Goal: Complete application form

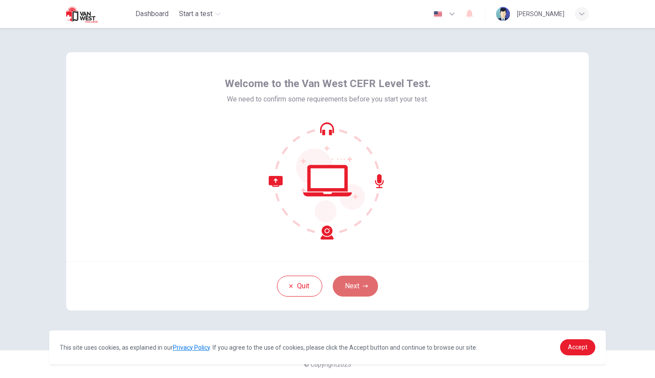
click at [346, 292] on button "Next" at bounding box center [355, 286] width 45 height 21
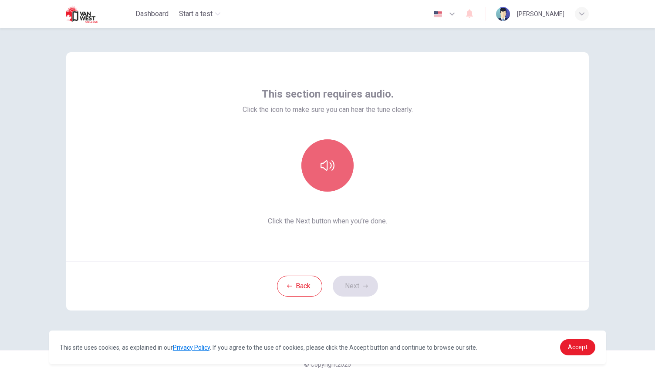
click at [329, 169] on icon "button" at bounding box center [328, 166] width 14 height 14
click at [330, 173] on button "button" at bounding box center [327, 165] width 52 height 52
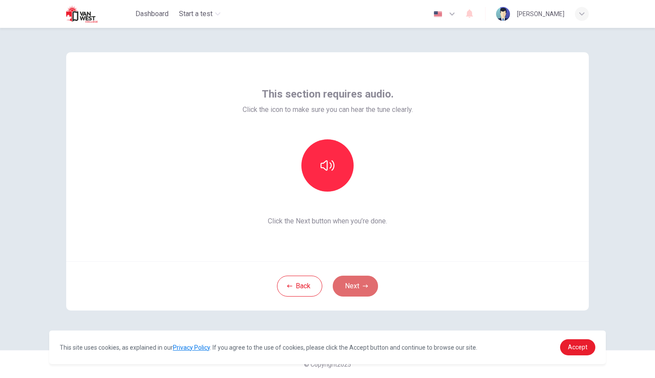
click at [352, 285] on button "Next" at bounding box center [355, 286] width 45 height 21
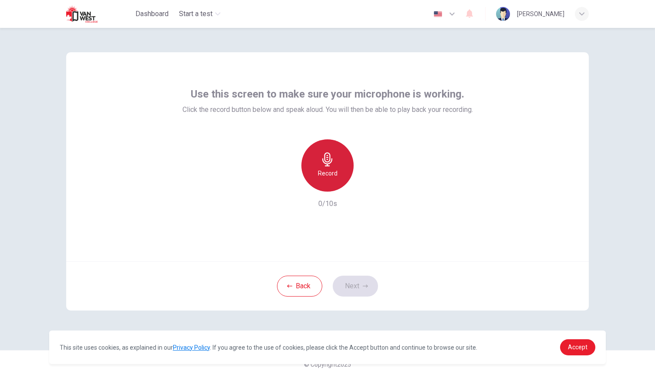
click at [314, 162] on div "Record" at bounding box center [327, 165] width 52 height 52
click at [327, 163] on icon "button" at bounding box center [328, 159] width 14 height 14
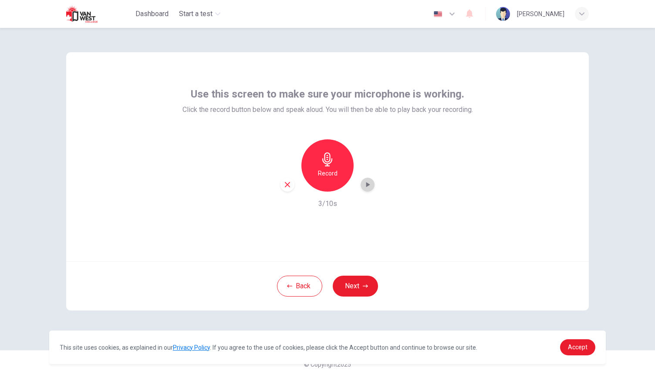
click at [365, 184] on icon "button" at bounding box center [367, 184] width 9 height 9
click at [365, 184] on icon "button" at bounding box center [368, 185] width 6 height 7
click at [366, 189] on icon "button" at bounding box center [367, 184] width 9 height 9
click at [587, 180] on div "Use this screen to make sure your microphone is working. Click the record butto…" at bounding box center [327, 156] width 523 height 209
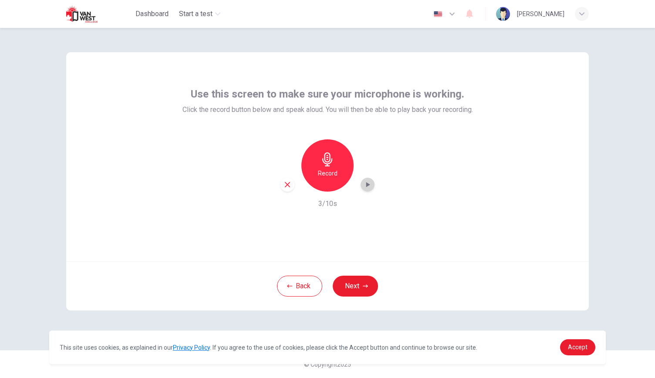
click at [368, 183] on icon "button" at bounding box center [367, 184] width 9 height 9
click at [324, 168] on div "Record" at bounding box center [327, 165] width 52 height 52
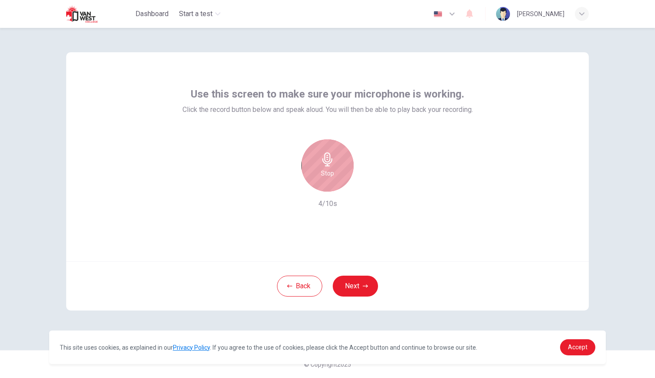
click at [325, 170] on h6 "Stop" at bounding box center [327, 173] width 13 height 10
click at [368, 184] on icon "button" at bounding box center [368, 184] width 4 height 5
click at [333, 173] on h6 "Record" at bounding box center [328, 173] width 20 height 10
click at [333, 173] on h6 "Stop" at bounding box center [327, 173] width 13 height 10
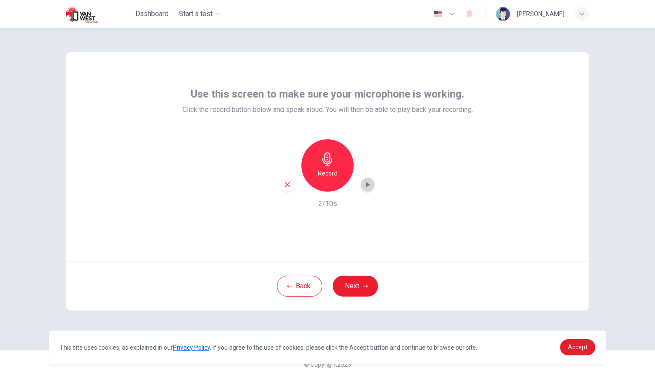
click at [368, 183] on icon "button" at bounding box center [368, 184] width 4 height 5
click at [365, 184] on icon "button" at bounding box center [367, 184] width 9 height 9
click at [333, 171] on h6 "Record" at bounding box center [328, 173] width 20 height 10
click at [333, 171] on h6 "Stop" at bounding box center [327, 173] width 13 height 10
click at [367, 183] on icon "button" at bounding box center [368, 184] width 4 height 5
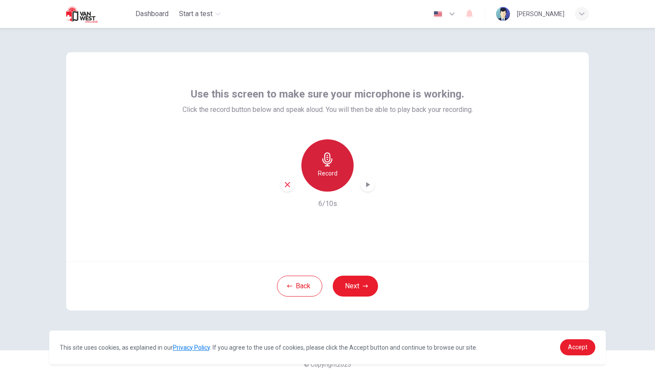
click at [321, 167] on div "Record" at bounding box center [327, 165] width 52 height 52
click at [321, 167] on div "Stop" at bounding box center [327, 165] width 52 height 52
click at [368, 184] on icon "button" at bounding box center [368, 184] width 4 height 5
click at [368, 183] on icon "button" at bounding box center [367, 184] width 9 height 9
click at [364, 179] on div "button" at bounding box center [368, 185] width 14 height 14
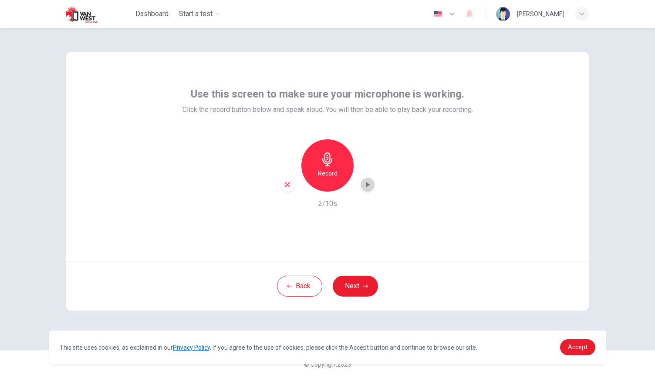
click at [366, 185] on icon "button" at bounding box center [367, 184] width 9 height 9
click at [364, 281] on button "Next" at bounding box center [355, 286] width 45 height 21
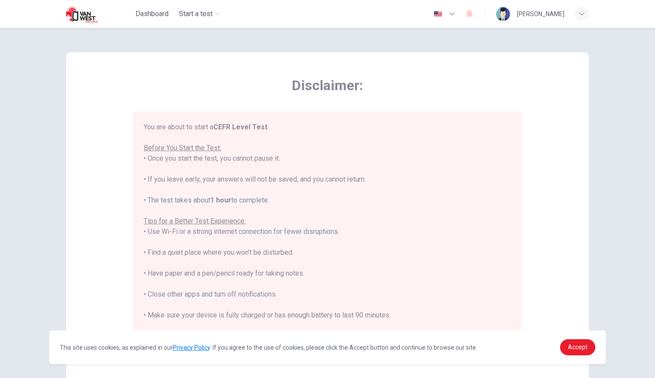
scroll to position [83, 0]
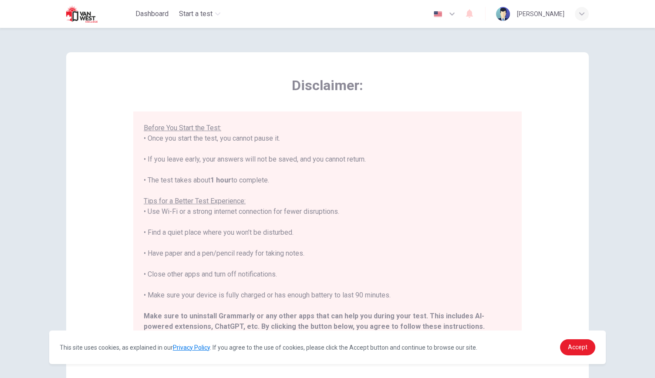
click at [512, 302] on div "****IMPORTANT: You cannot change the language during the test.**** Please choos…" at bounding box center [329, 237] width 371 height 231
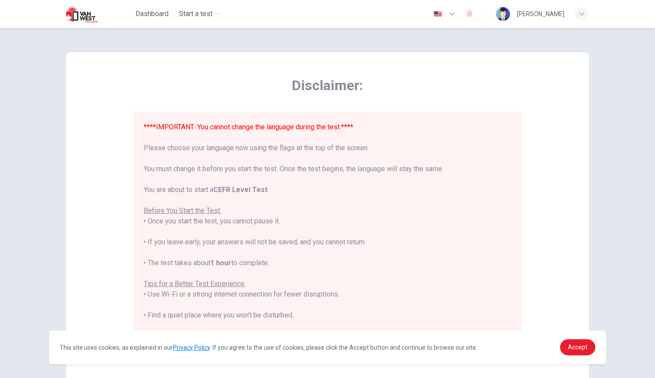
scroll to position [0, 0]
click at [562, 342] on div "Accept" at bounding box center [577, 347] width 35 height 16
click at [568, 346] on link "Accept" at bounding box center [577, 347] width 35 height 16
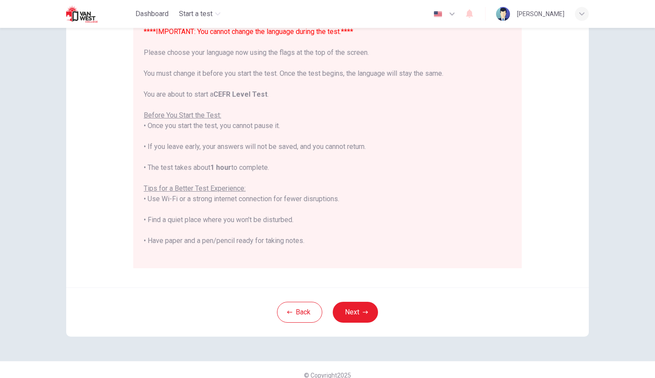
scroll to position [106, 0]
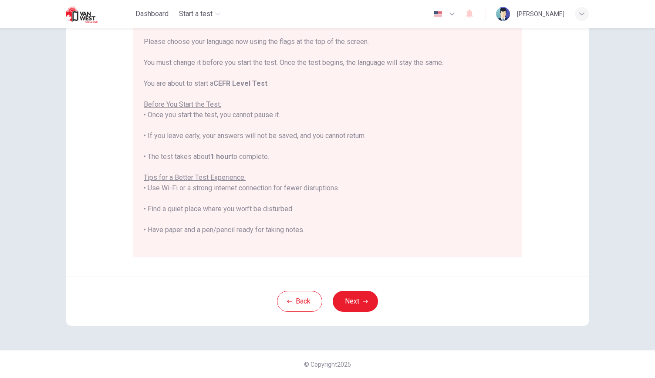
click at [508, 205] on div "****IMPORTANT: You cannot change the language during the test.**** Please choos…" at bounding box center [329, 131] width 371 height 231
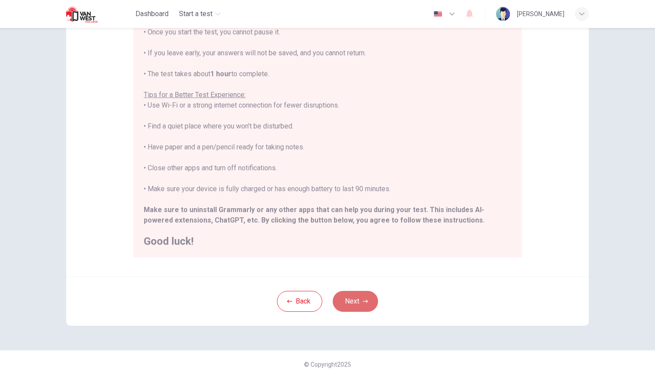
click at [358, 297] on button "Next" at bounding box center [355, 301] width 45 height 21
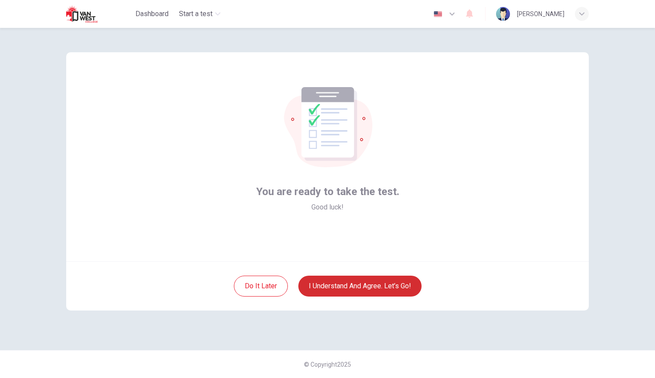
scroll to position [0, 0]
click at [348, 284] on button "I understand and agree. Let’s go!" at bounding box center [359, 286] width 123 height 21
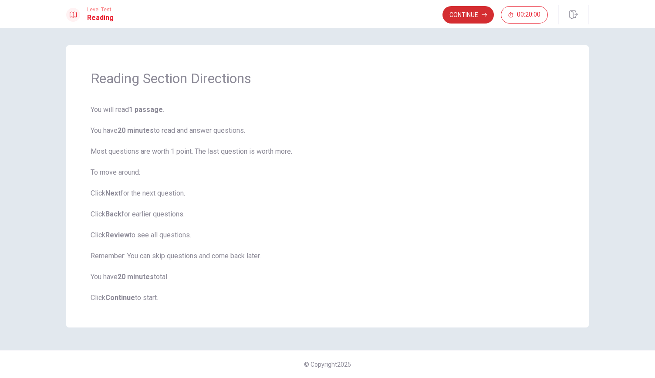
click at [459, 14] on button "Continue" at bounding box center [468, 14] width 51 height 17
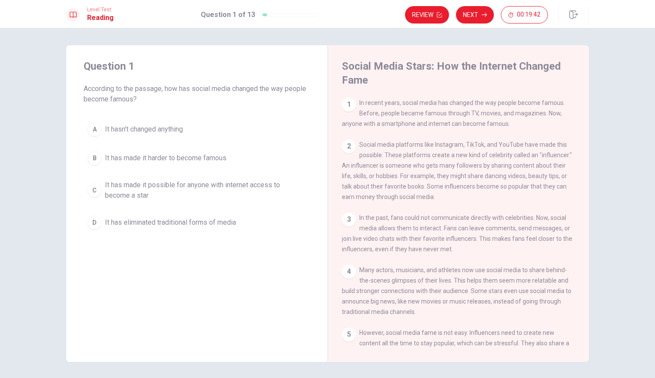
scroll to position [123, 0]
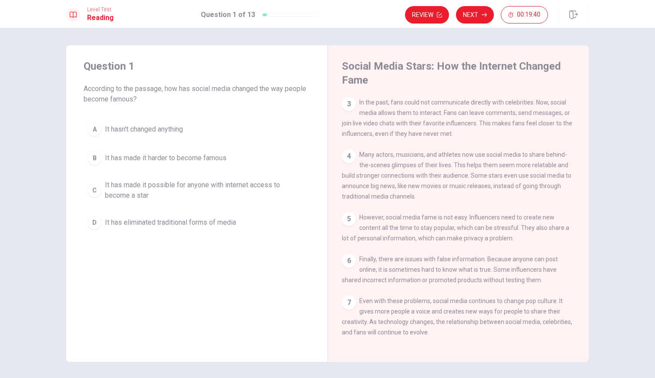
click at [579, 142] on div "1 In recent years, social media has changed the way people become famous. Befor…" at bounding box center [464, 223] width 245 height 250
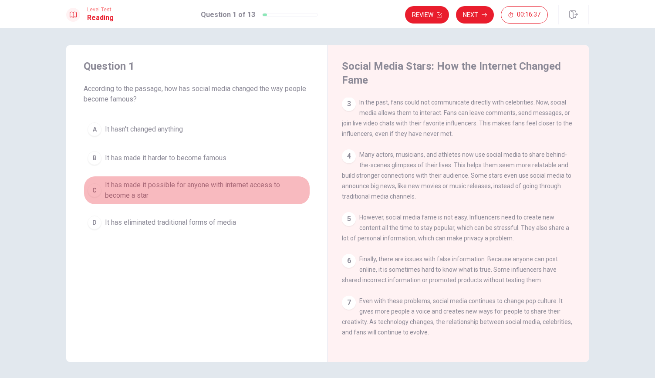
click at [88, 188] on div "C" at bounding box center [95, 190] width 14 height 14
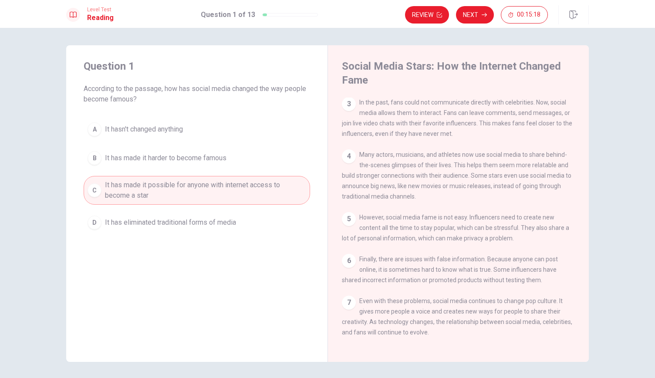
scroll to position [0, 0]
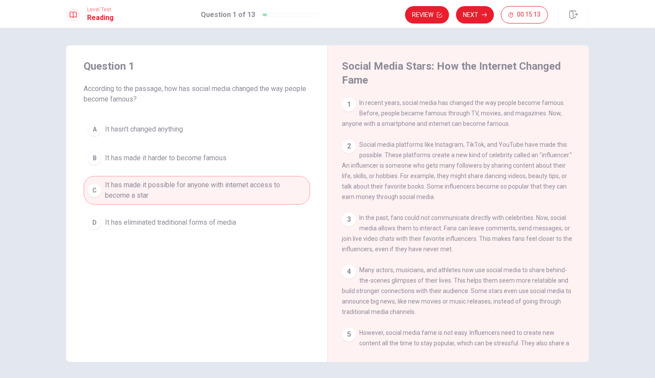
click at [585, 286] on div "Social Media Stars: How the Internet Changed Fame 1 In recent years, social med…" at bounding box center [458, 203] width 261 height 317
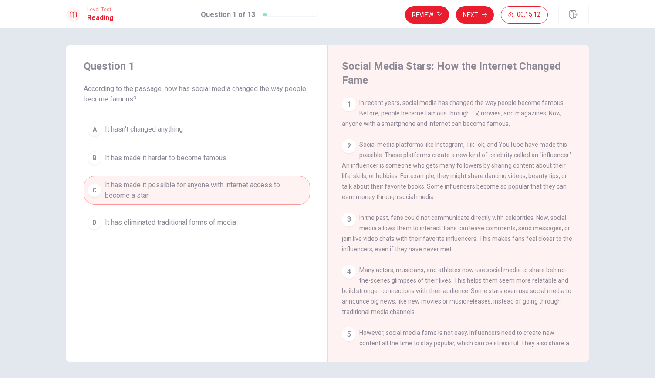
click at [585, 286] on div "Social Media Stars: How the Internet Changed Fame 1 In recent years, social med…" at bounding box center [458, 203] width 261 height 317
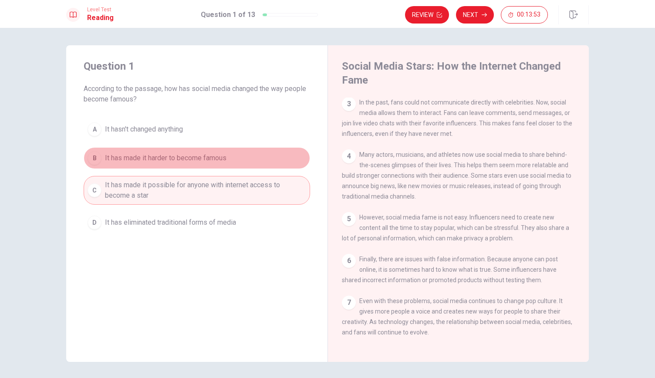
click at [194, 158] on span "It has made it harder to become famous" at bounding box center [166, 158] width 122 height 10
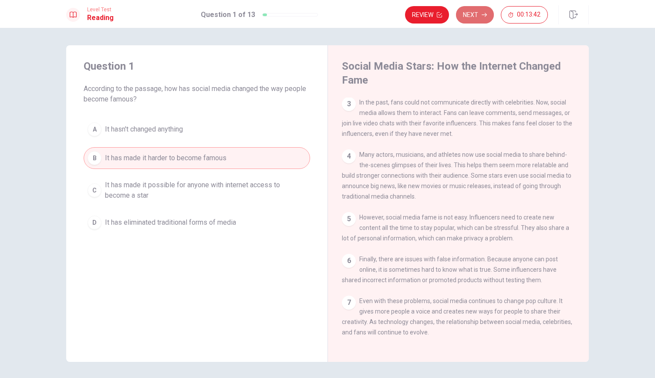
click at [474, 14] on button "Next" at bounding box center [475, 14] width 38 height 17
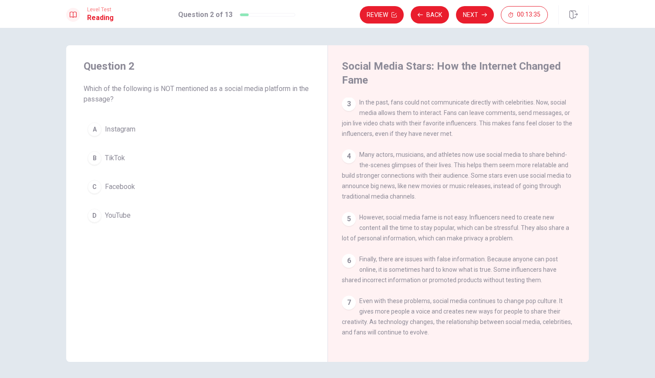
click at [586, 107] on div "Social Media Stars: How the Internet Changed Fame 1 In recent years, social med…" at bounding box center [458, 203] width 261 height 317
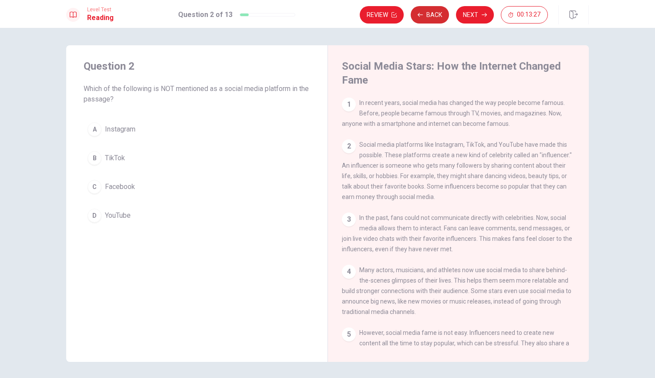
click at [423, 15] on icon "button" at bounding box center [420, 15] width 5 height 4
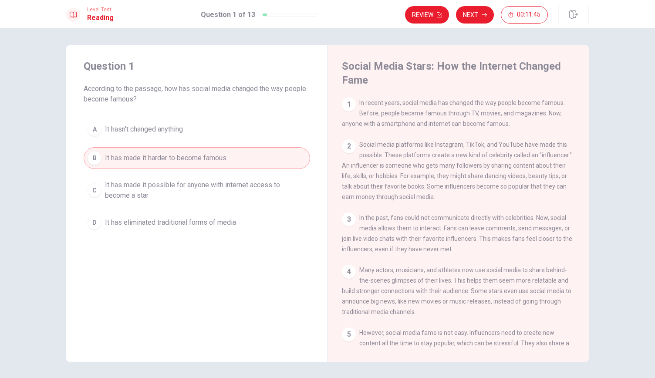
scroll to position [123, 0]
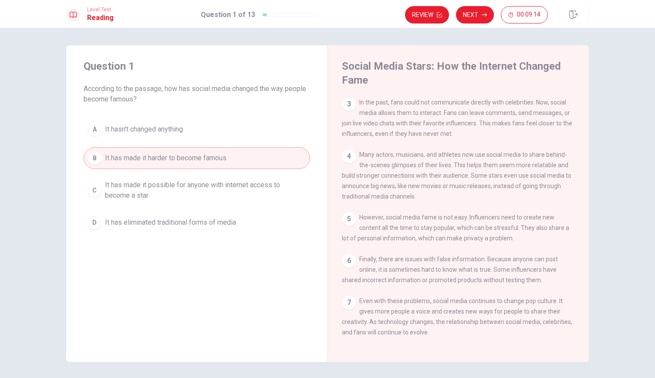
click at [126, 201] on button "C It has made it possible for anyone with internet access to become a star" at bounding box center [197, 190] width 227 height 29
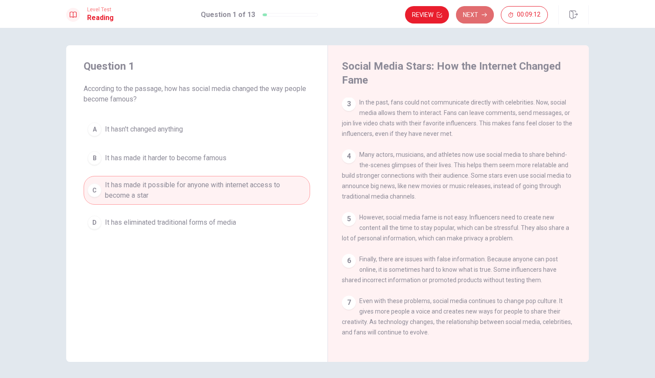
click at [478, 13] on button "Next" at bounding box center [475, 14] width 38 height 17
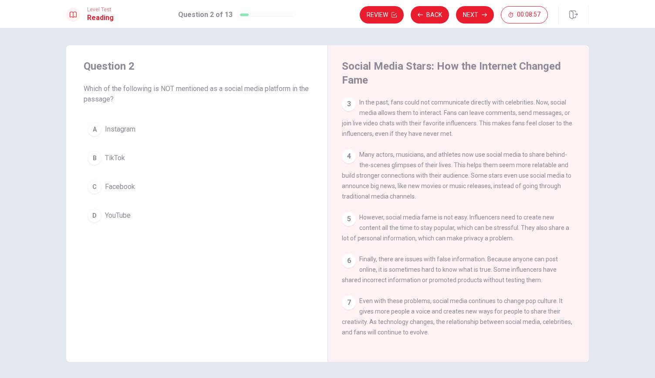
scroll to position [0, 0]
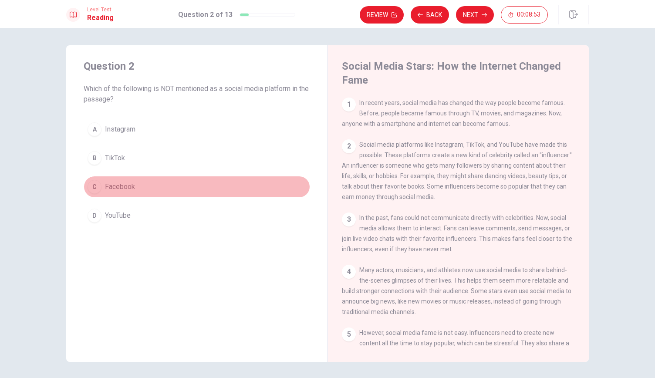
click at [91, 185] on div "C" at bounding box center [95, 187] width 14 height 14
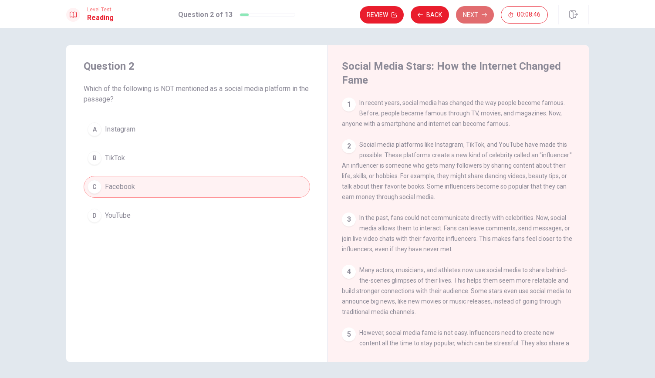
click at [470, 11] on button "Next" at bounding box center [475, 14] width 38 height 17
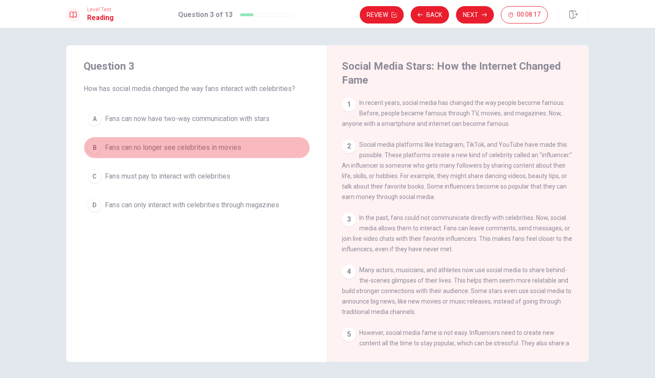
click at [203, 150] on span "Fans can no longer see celebrities in movies" at bounding box center [173, 147] width 136 height 10
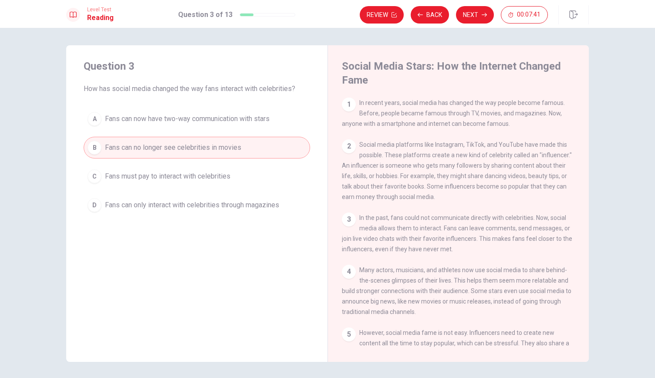
click at [193, 117] on span "Fans can now have two-way communication with stars" at bounding box center [187, 119] width 165 height 10
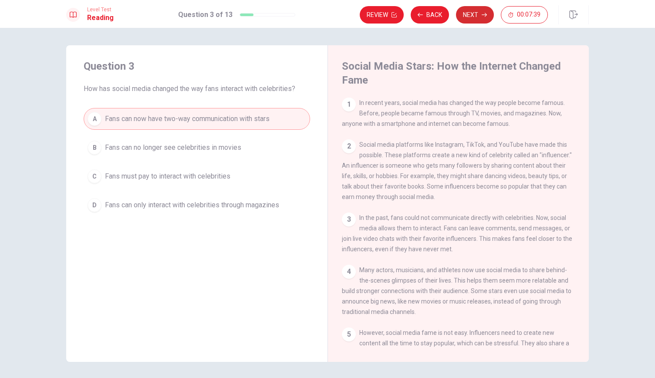
click at [466, 15] on button "Next" at bounding box center [475, 14] width 38 height 17
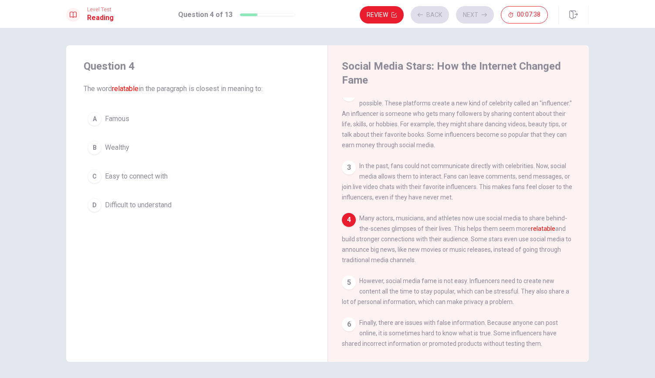
scroll to position [61, 0]
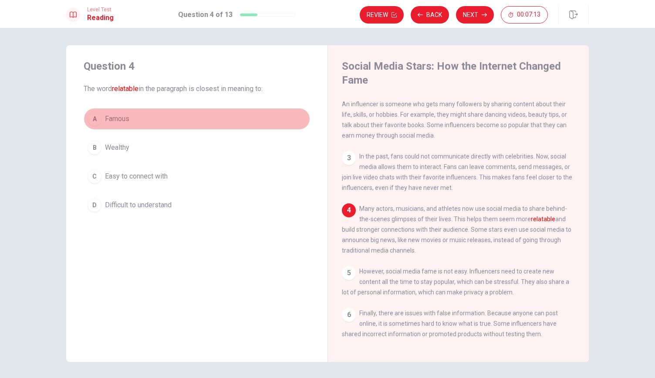
click at [113, 119] on span "Famous" at bounding box center [117, 119] width 24 height 10
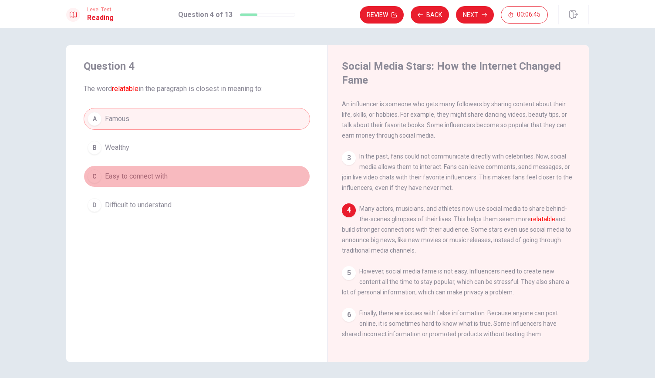
click at [137, 178] on span "Easy to connect with" at bounding box center [136, 176] width 63 height 10
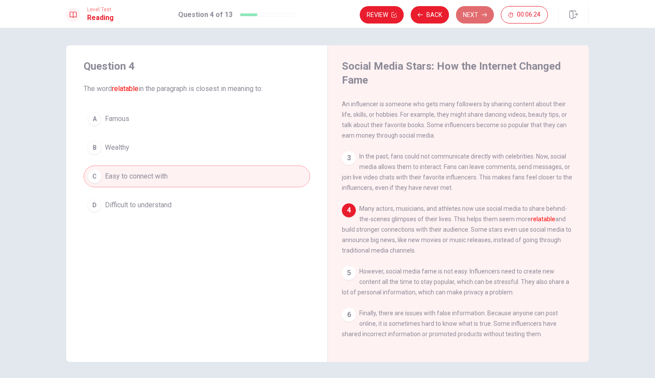
click at [471, 20] on button "Next" at bounding box center [475, 14] width 38 height 17
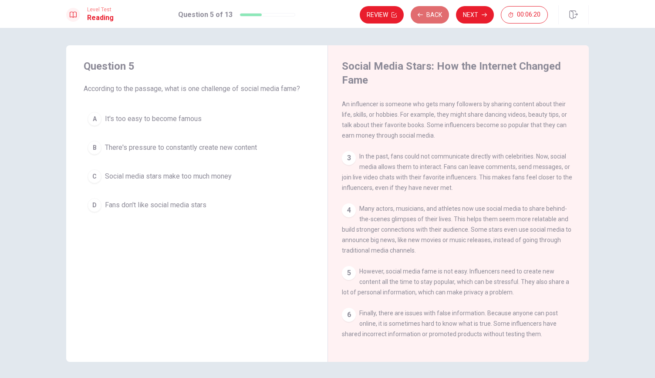
click at [426, 15] on button "Back" at bounding box center [430, 14] width 38 height 17
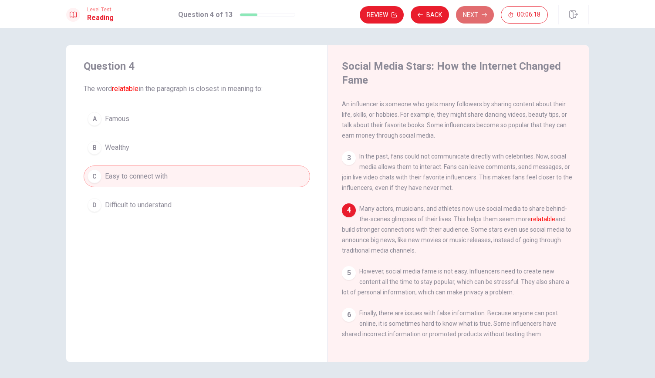
click at [467, 12] on button "Next" at bounding box center [475, 14] width 38 height 17
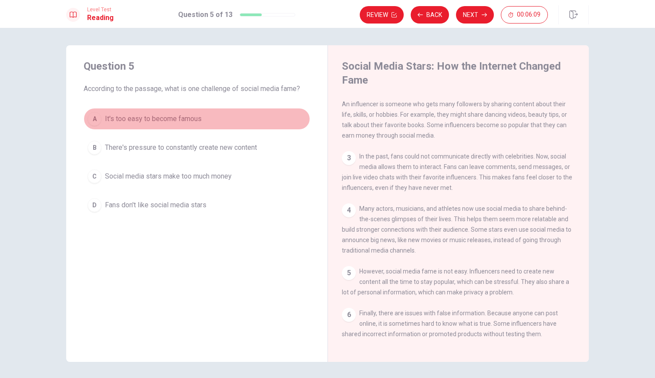
click at [178, 116] on span "It's too easy to become famous" at bounding box center [153, 119] width 97 height 10
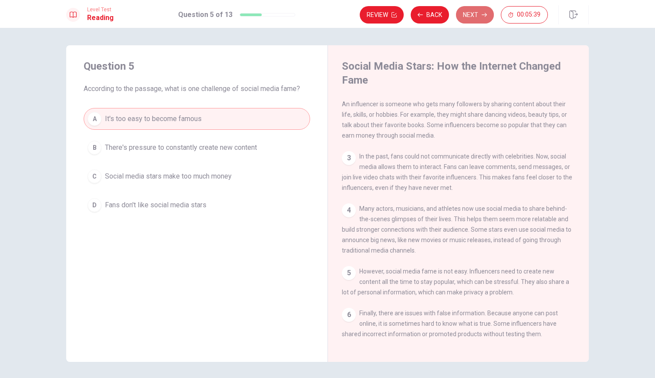
click at [482, 7] on button "Next" at bounding box center [475, 14] width 38 height 17
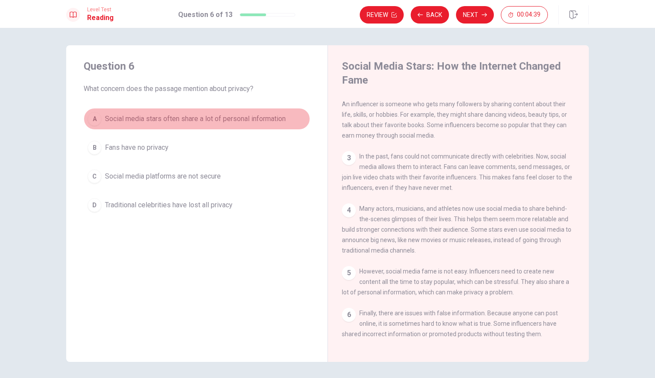
click at [159, 114] on span "Social media stars often share a lot of personal information" at bounding box center [195, 119] width 181 height 10
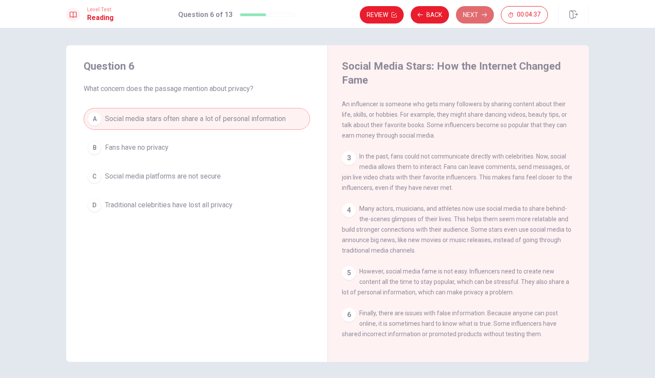
click at [476, 11] on button "Next" at bounding box center [475, 14] width 38 height 17
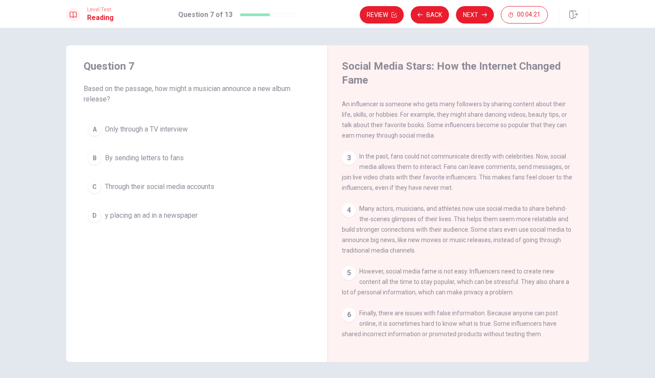
click at [129, 187] on span "Through their social media accounts" at bounding box center [159, 187] width 109 height 10
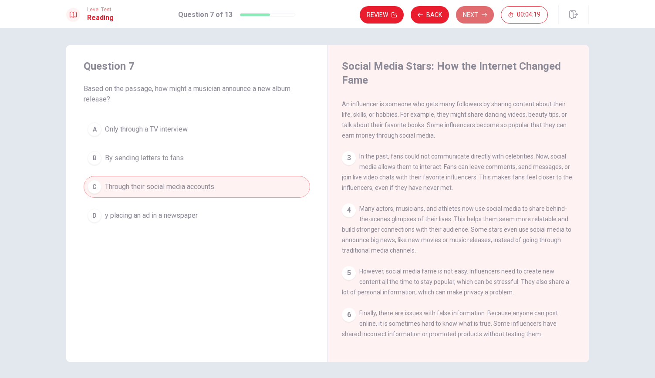
click at [470, 17] on button "Next" at bounding box center [475, 14] width 38 height 17
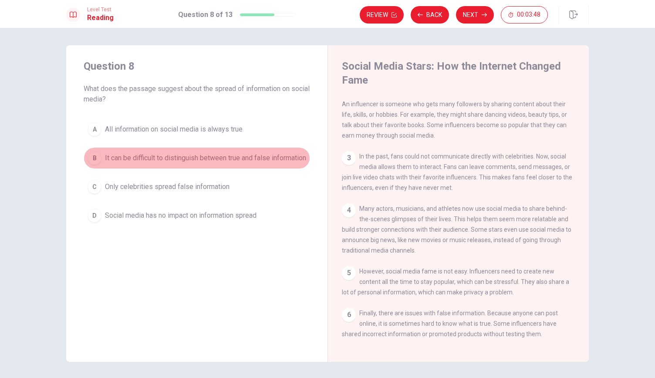
click at [158, 156] on span "It can be difficult to distinguish between true and false information" at bounding box center [205, 158] width 201 height 10
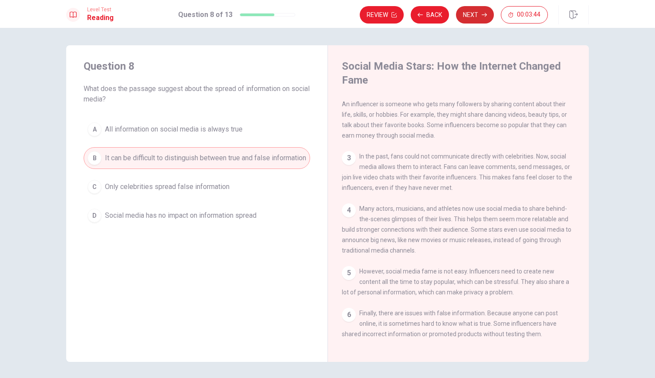
click at [477, 14] on button "Next" at bounding box center [475, 14] width 38 height 17
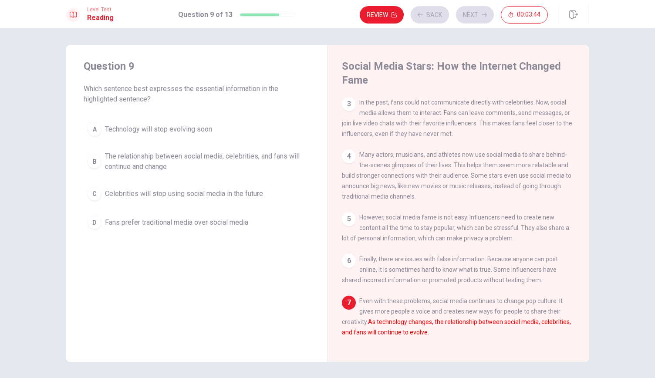
scroll to position [123, 0]
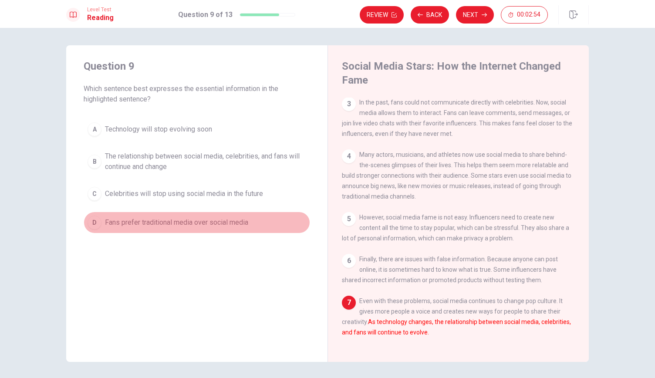
click at [202, 221] on span "Fans prefer traditional media over social media" at bounding box center [176, 222] width 143 height 10
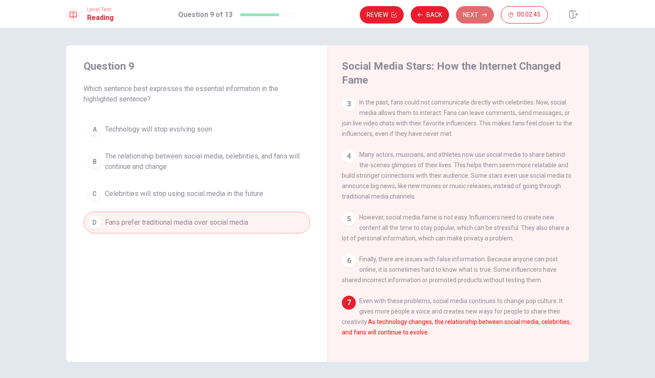
click at [478, 16] on button "Next" at bounding box center [475, 14] width 38 height 17
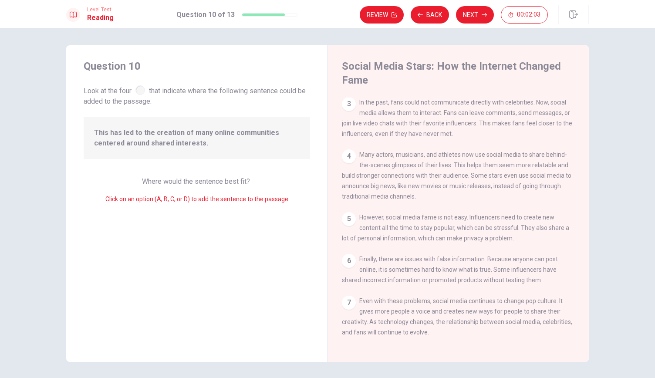
scroll to position [0, 0]
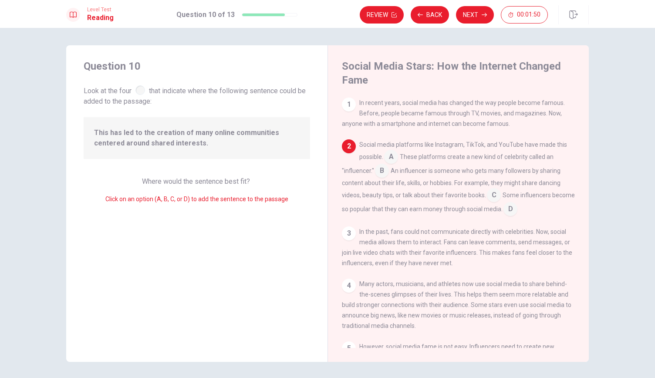
click at [392, 157] on input at bounding box center [391, 158] width 14 height 14
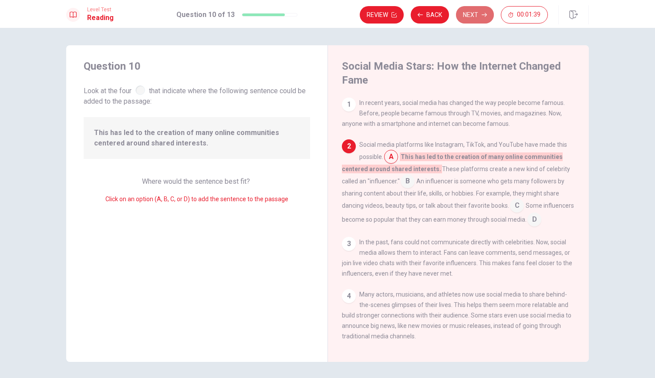
click at [475, 21] on button "Next" at bounding box center [475, 14] width 38 height 17
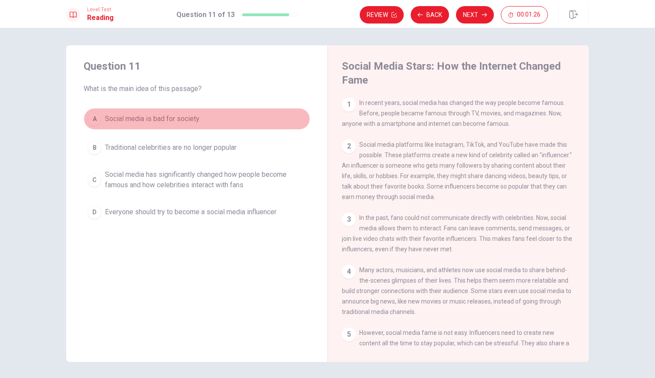
click at [146, 119] on span "Social media is bad for society" at bounding box center [152, 119] width 95 height 10
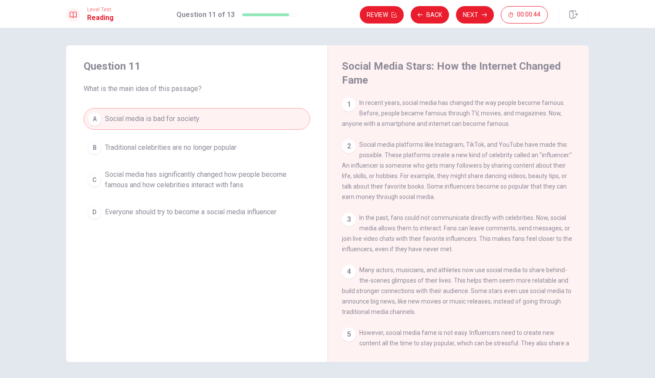
click at [232, 164] on div "A Social media is bad for society B Traditional celebrities are no longer popul…" at bounding box center [197, 165] width 227 height 115
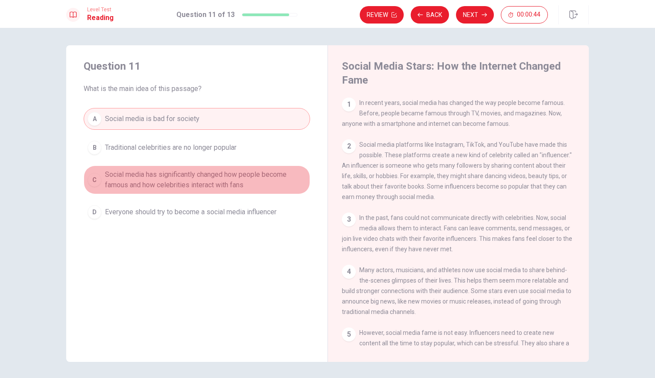
click at [232, 172] on span "Social media has significantly changed how people become famous and how celebri…" at bounding box center [205, 179] width 201 height 21
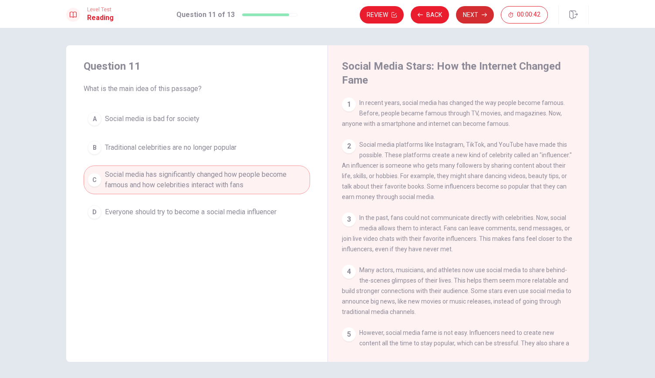
click at [472, 15] on button "Next" at bounding box center [475, 14] width 38 height 17
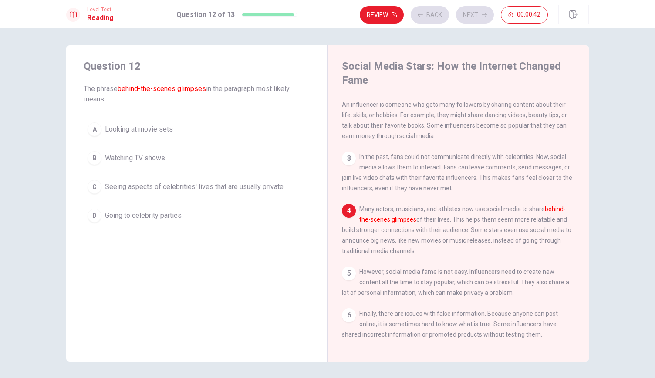
scroll to position [61, 0]
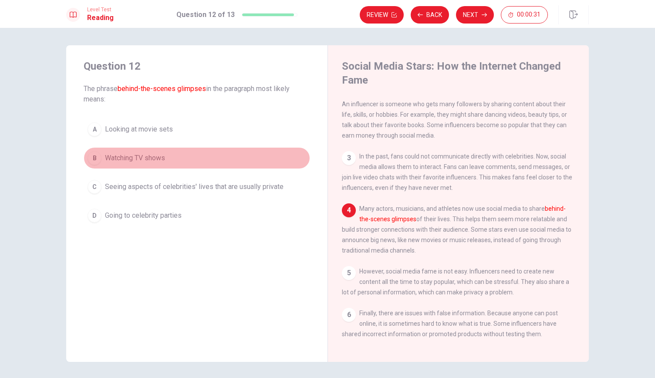
click at [149, 160] on span "Watching TV shows" at bounding box center [135, 158] width 60 height 10
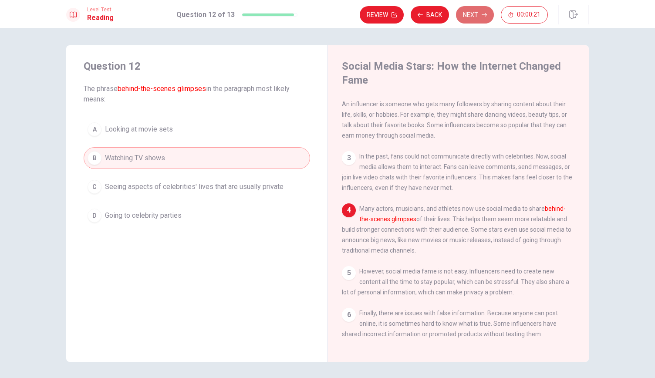
click at [464, 17] on button "Next" at bounding box center [475, 14] width 38 height 17
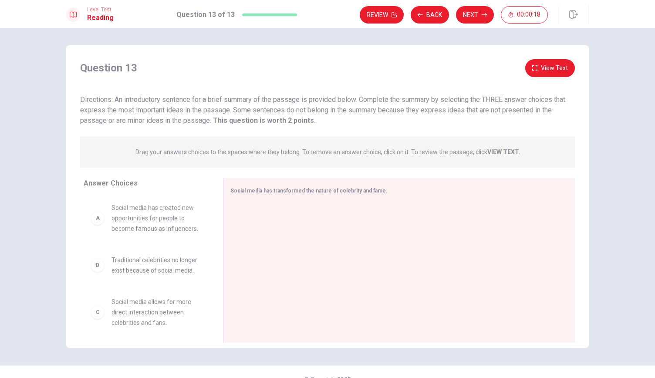
scroll to position [117, 0]
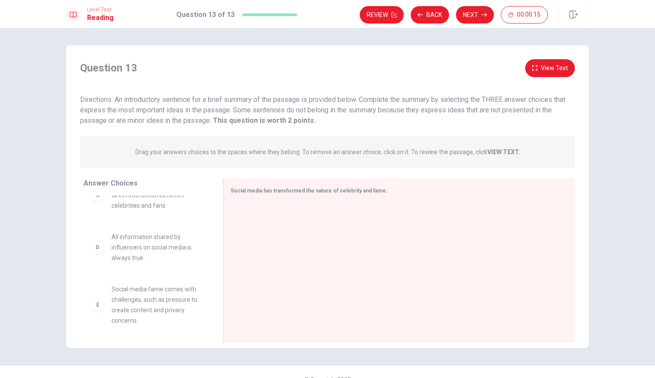
click at [205, 226] on div "A Social media has created new opportunities for people to become famous as inf…" at bounding box center [150, 263] width 132 height 134
click at [102, 250] on div "D All information shared by influencers on social media is always true." at bounding box center [147, 247] width 112 height 31
click at [98, 250] on div "D" at bounding box center [98, 247] width 14 height 14
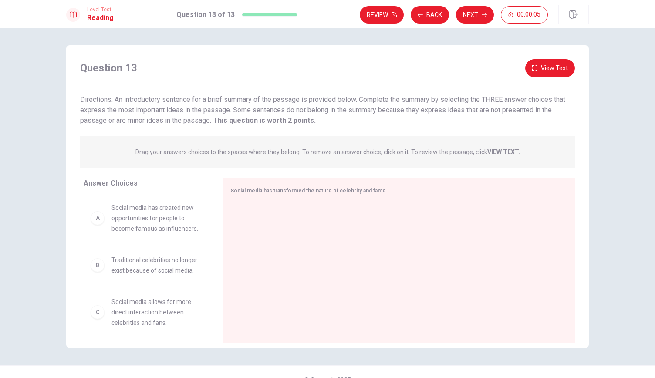
click at [124, 228] on span "Social media has created new opportunities for people to become famous as influ…" at bounding box center [157, 218] width 91 height 31
click at [94, 223] on div "A" at bounding box center [98, 218] width 14 height 14
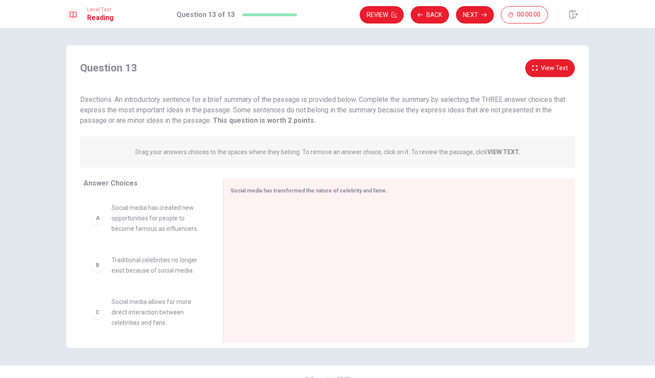
click at [94, 223] on div "A" at bounding box center [98, 218] width 14 height 14
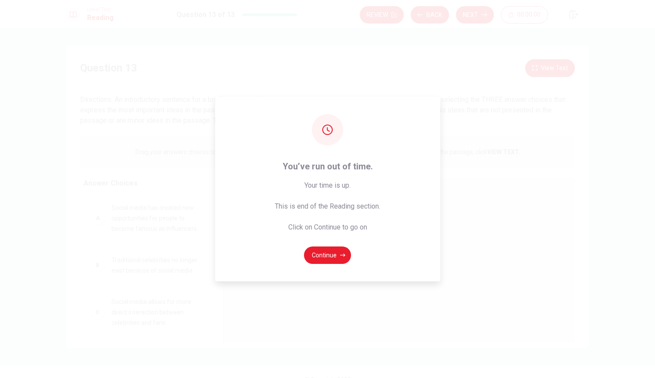
click at [94, 223] on div "You’ve run out of time. Your time is up. This is end of the Reading section. Cl…" at bounding box center [327, 189] width 655 height 378
click at [328, 250] on button "Continue" at bounding box center [327, 255] width 47 height 17
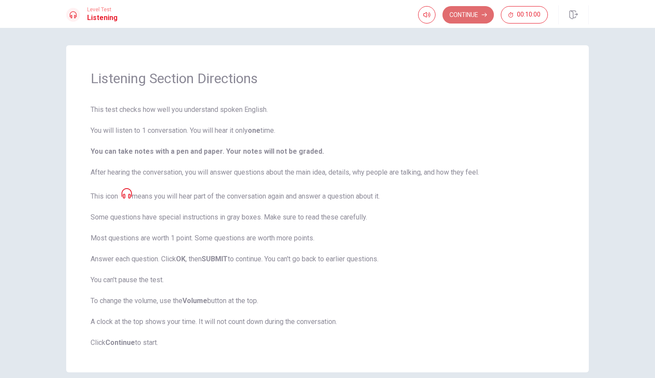
click at [479, 14] on button "Continue" at bounding box center [468, 14] width 51 height 17
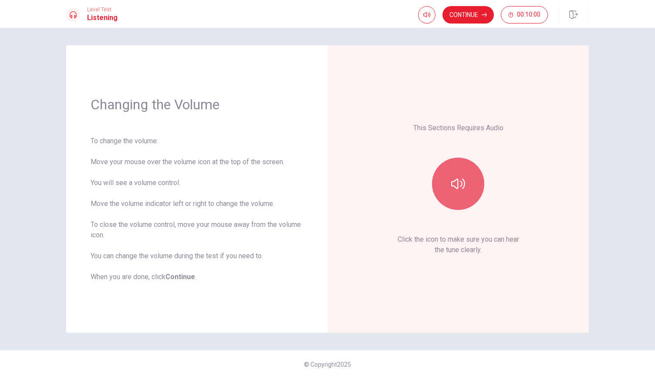
click at [450, 174] on button "button" at bounding box center [458, 184] width 52 height 52
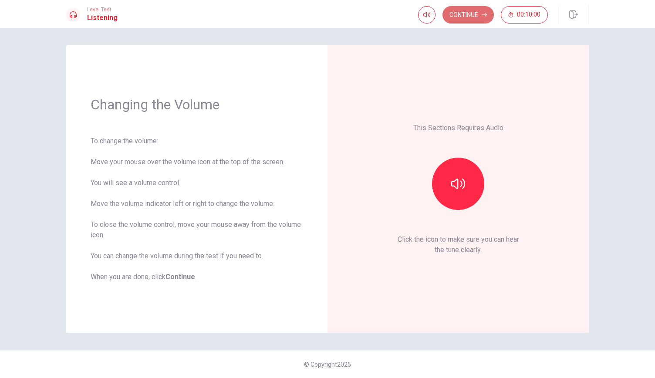
click at [476, 11] on button "Continue" at bounding box center [468, 14] width 51 height 17
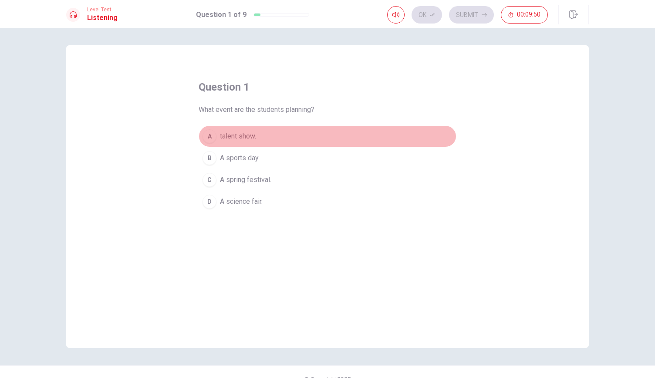
click at [210, 136] on div "A" at bounding box center [210, 136] width 14 height 14
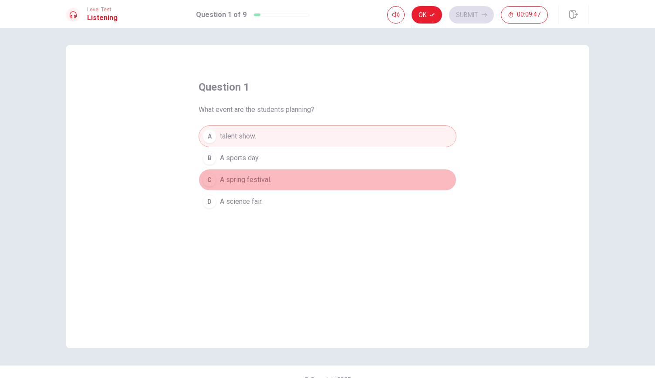
click at [227, 179] on span "A spring festival." at bounding box center [245, 180] width 51 height 10
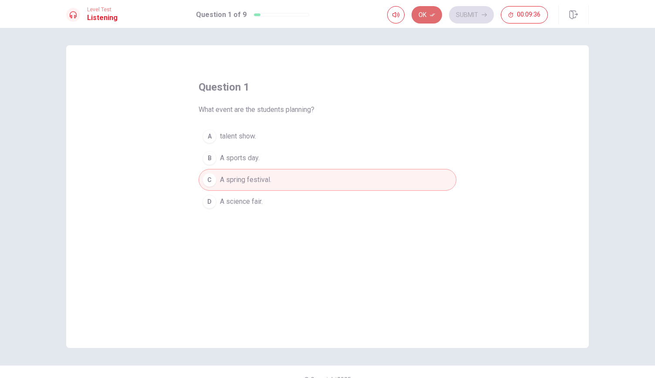
click at [437, 11] on button "Ok" at bounding box center [427, 14] width 30 height 17
click at [471, 19] on button "Submit" at bounding box center [471, 14] width 45 height 17
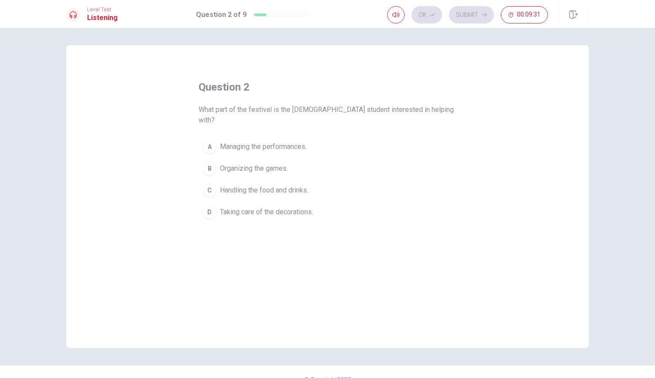
click at [424, 17] on div "Ok Submit 00:09:31" at bounding box center [467, 14] width 161 height 17
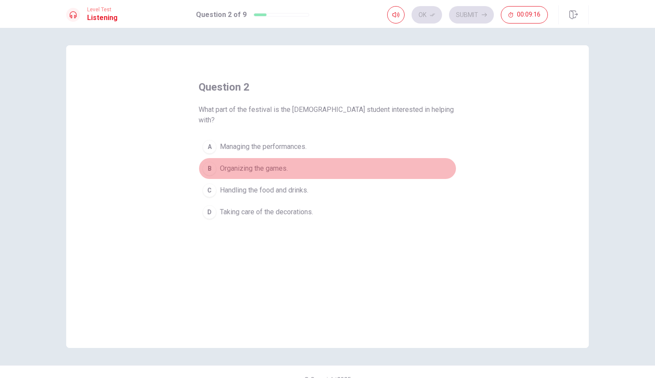
click at [249, 163] on span "Organizing the games." at bounding box center [254, 168] width 68 height 10
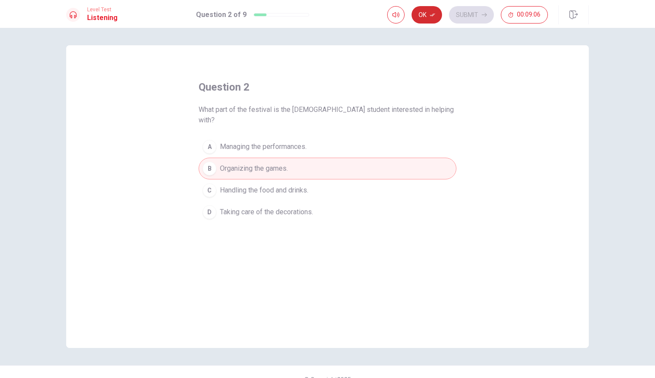
click at [435, 19] on button "Ok" at bounding box center [427, 14] width 30 height 17
click at [454, 20] on button "Submit" at bounding box center [471, 14] width 45 height 17
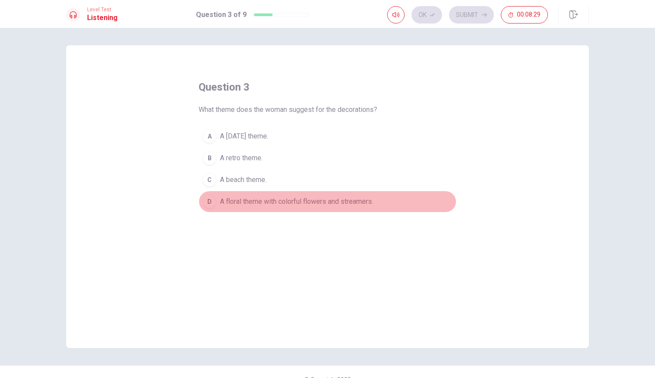
click at [297, 203] on span "A floral theme with colorful flowers and streamers." at bounding box center [296, 201] width 153 height 10
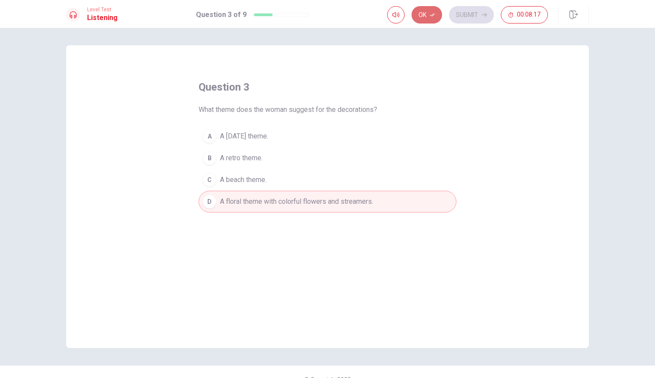
click at [432, 19] on button "Ok" at bounding box center [427, 14] width 30 height 17
click at [453, 17] on button "Submit" at bounding box center [471, 14] width 45 height 17
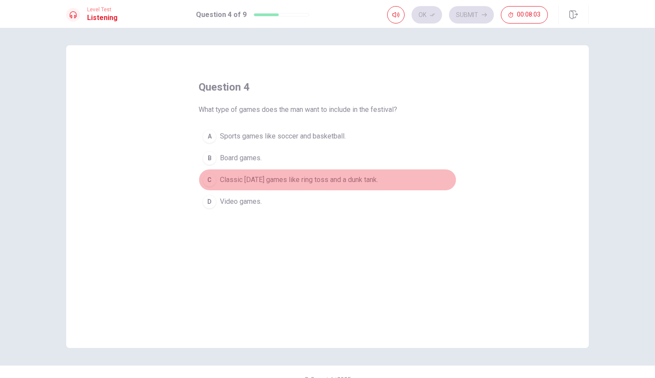
click at [234, 185] on button "C Classic [DATE] games like ring toss and a dunk tank." at bounding box center [328, 180] width 258 height 22
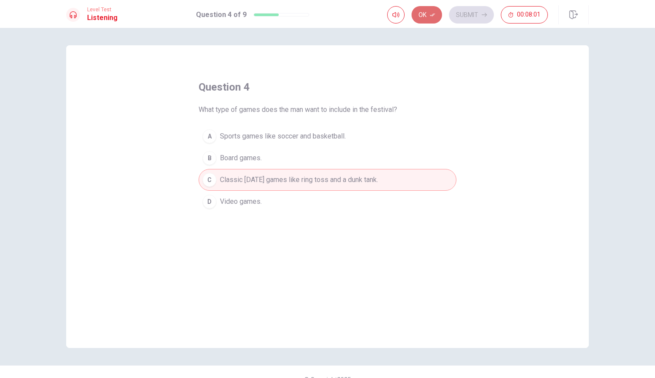
click at [433, 13] on icon "button" at bounding box center [432, 14] width 5 height 5
click at [466, 13] on button "Submit" at bounding box center [471, 14] width 45 height 17
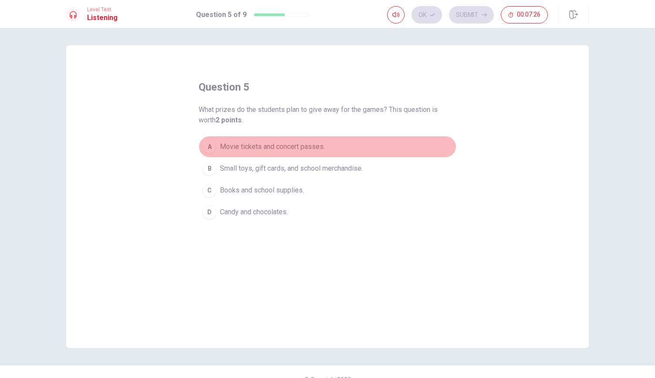
click at [220, 146] on span "Movie tickets and concert passes." at bounding box center [272, 147] width 105 height 10
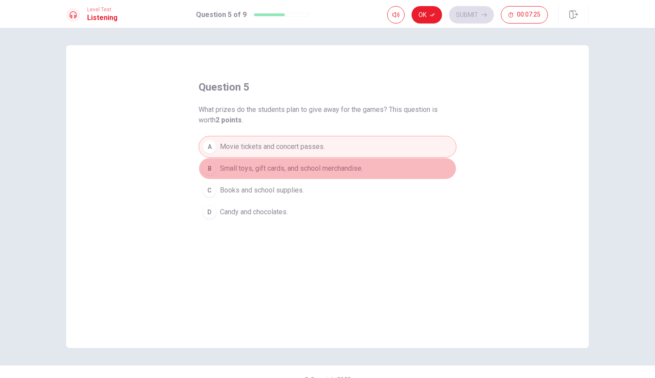
click at [223, 162] on button "B Small toys, gift cards, and school merchandise." at bounding box center [328, 169] width 258 height 22
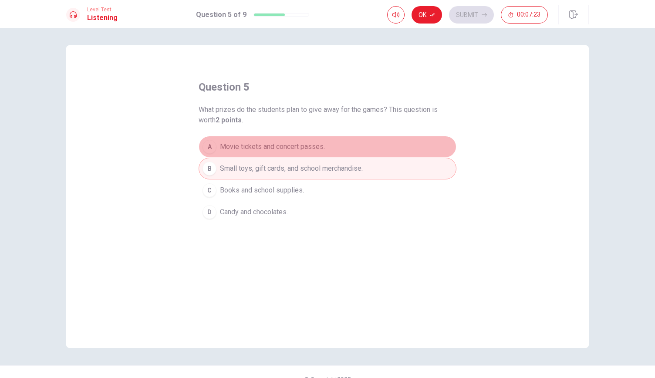
click at [223, 147] on span "Movie tickets and concert passes." at bounding box center [272, 147] width 105 height 10
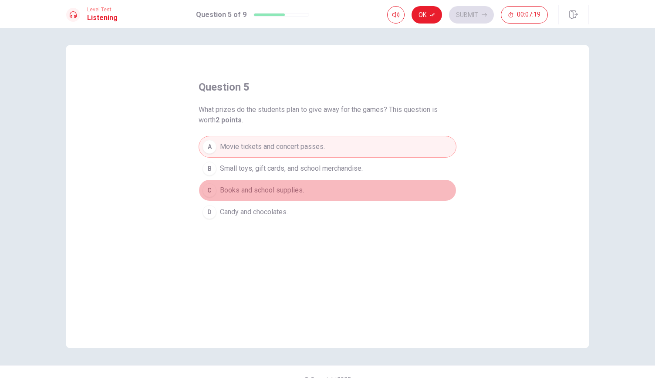
click at [254, 190] on span "Books and school supplies." at bounding box center [262, 190] width 84 height 10
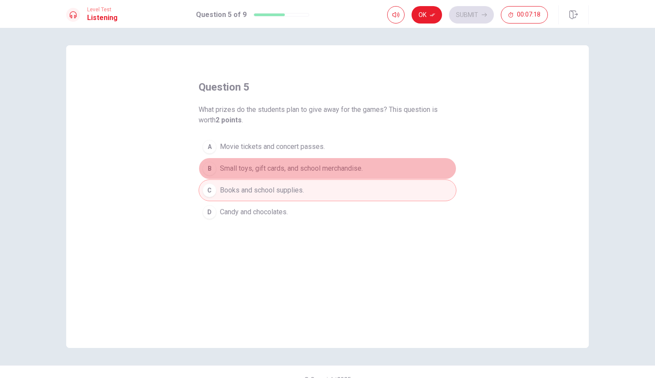
click at [231, 171] on span "Small toys, gift cards, and school merchandise." at bounding box center [291, 168] width 143 height 10
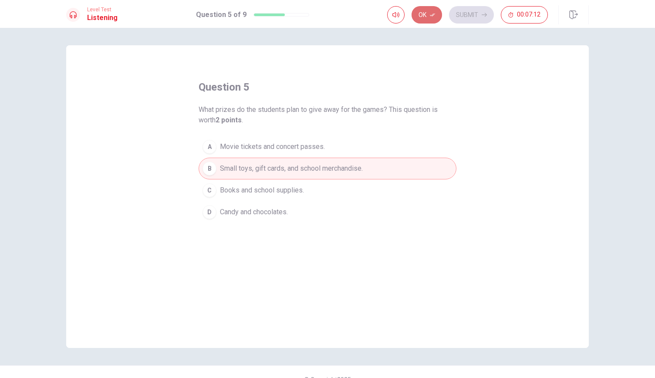
click at [427, 17] on button "Ok" at bounding box center [427, 14] width 30 height 17
click at [459, 16] on button "Submit" at bounding box center [471, 14] width 45 height 17
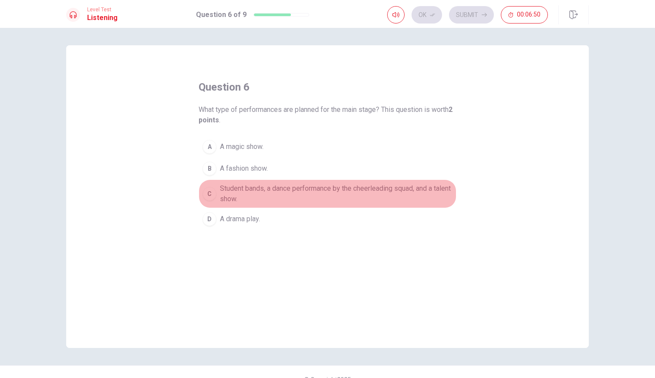
click at [220, 199] on span "Student bands, a dance performance by the cheerleading squad, and a talent show." at bounding box center [336, 193] width 233 height 21
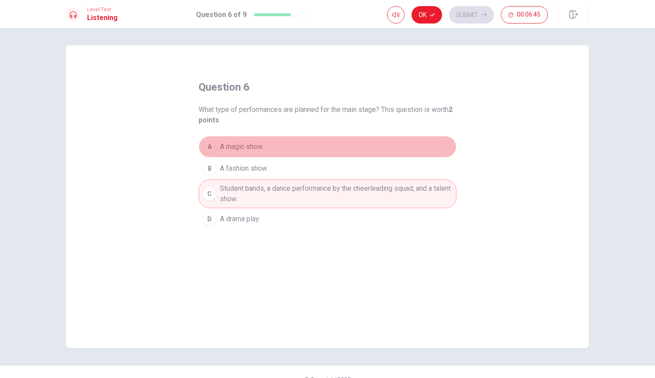
click at [247, 151] on span "A magic show." at bounding box center [242, 147] width 44 height 10
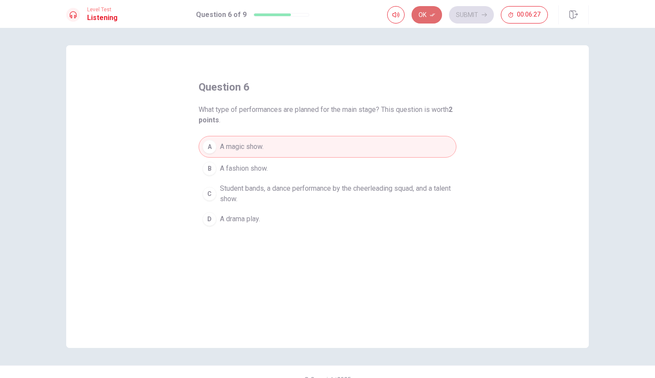
click at [433, 12] on icon "button" at bounding box center [432, 14] width 5 height 5
click at [469, 13] on button "Submit" at bounding box center [471, 14] width 45 height 17
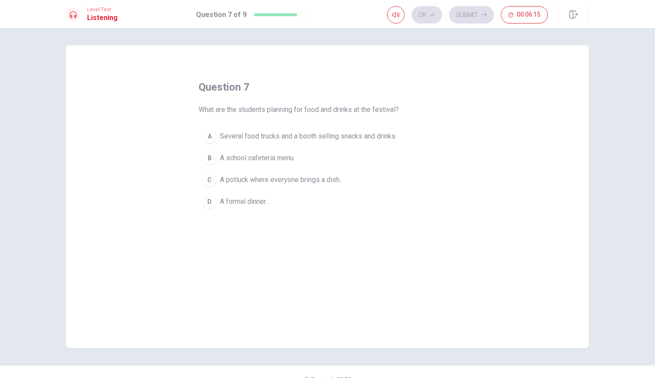
click at [220, 157] on span "A school cafeteria menu." at bounding box center [257, 158] width 75 height 10
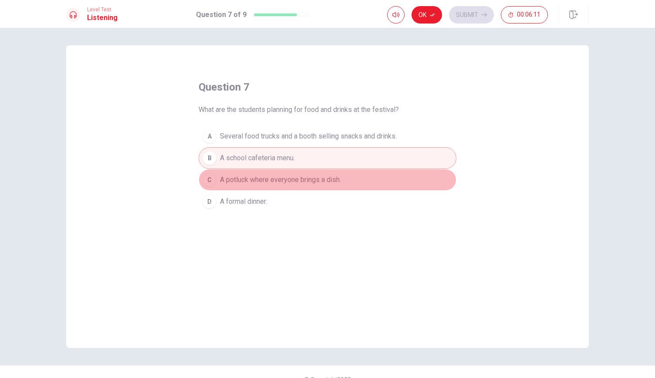
click at [237, 183] on span "A potluck where everyone brings a dish." at bounding box center [280, 180] width 121 height 10
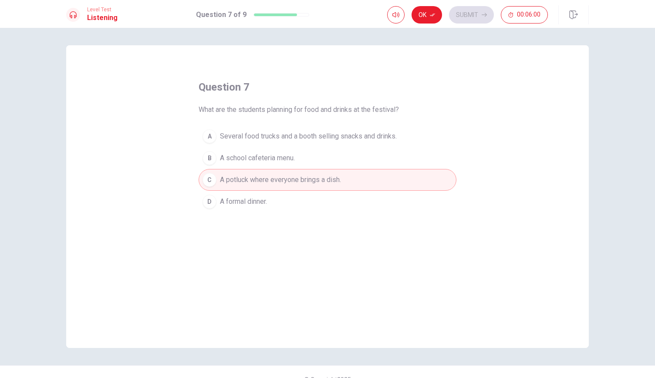
click at [299, 133] on span "Several food trucks and a booth selling snacks and drinks." at bounding box center [308, 136] width 177 height 10
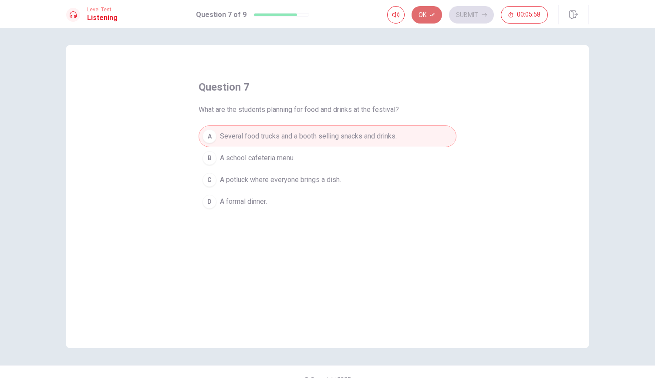
click at [431, 15] on icon "button" at bounding box center [432, 15] width 5 height 3
click at [470, 18] on button "Submit" at bounding box center [471, 14] width 45 height 17
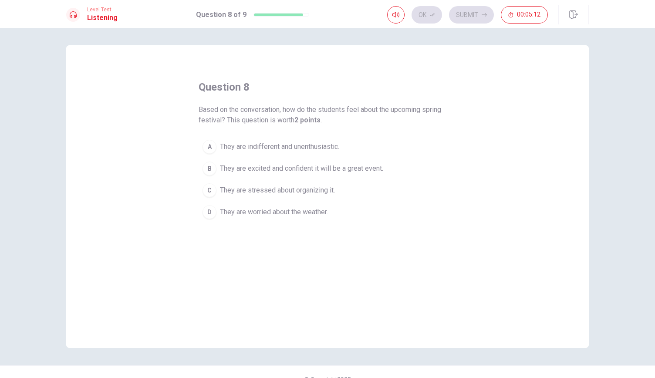
click at [240, 213] on span "They are worried about the weather." at bounding box center [274, 212] width 108 height 10
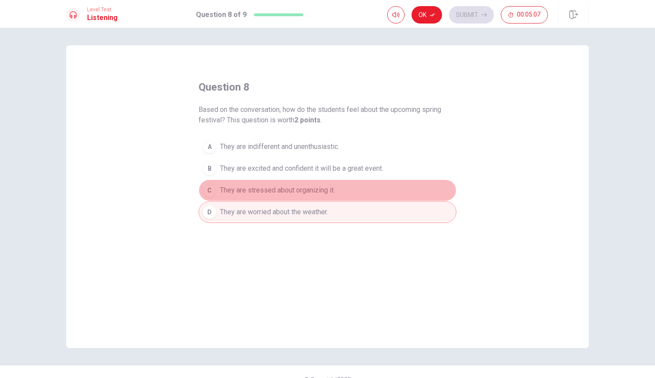
click at [240, 190] on span "They are stressed about organizing it." at bounding box center [277, 190] width 115 height 10
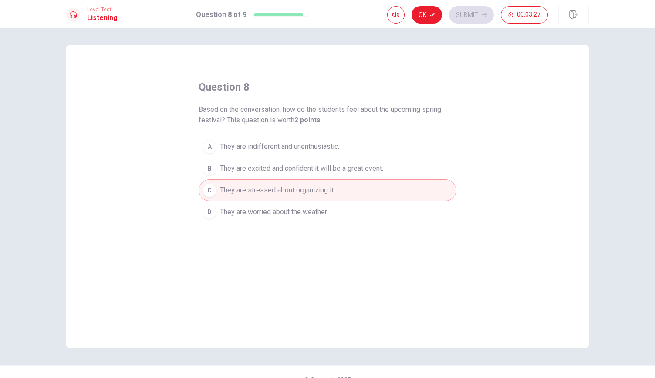
click at [270, 158] on button "B They are excited and confident it will be a great event." at bounding box center [328, 169] width 258 height 22
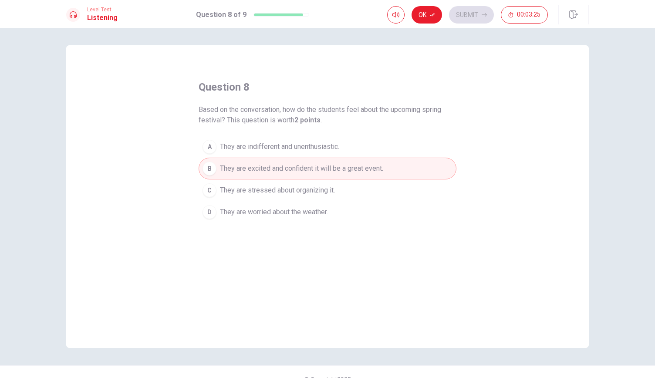
click at [453, 61] on div "question 8 Based on the conversation, how do the students feel about the upcomi…" at bounding box center [327, 196] width 523 height 303
click at [438, 16] on button "Ok" at bounding box center [427, 14] width 30 height 17
click at [470, 22] on button "Submit" at bounding box center [471, 14] width 45 height 17
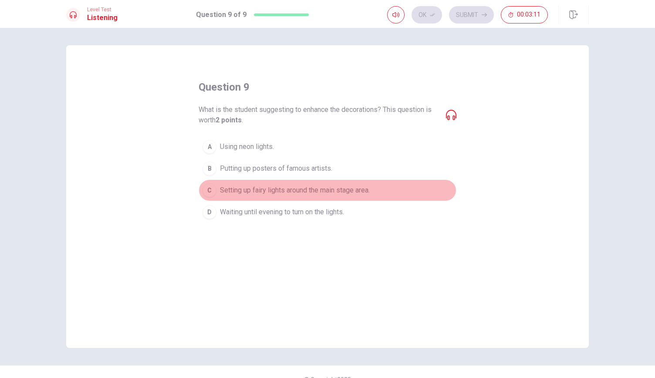
click at [283, 188] on span "Setting up fairy lights around the main stage area." at bounding box center [295, 190] width 150 height 10
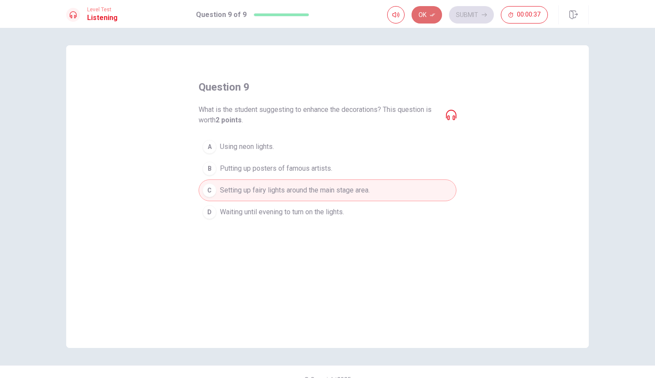
click at [430, 18] on button "Ok" at bounding box center [427, 14] width 30 height 17
click at [472, 17] on button "Submit" at bounding box center [471, 14] width 45 height 17
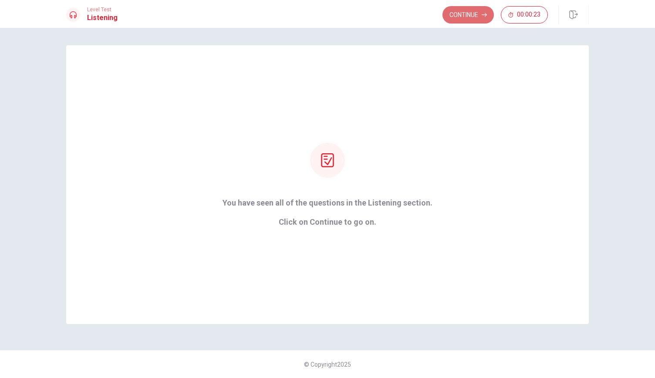
click at [469, 16] on button "Continue" at bounding box center [468, 14] width 51 height 17
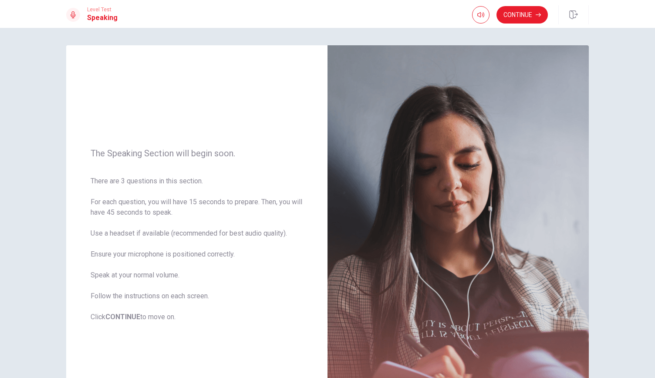
click at [650, 311] on div "The Speaking Section will begin soon. There are 3 questions in this section. Fo…" at bounding box center [327, 203] width 655 height 350
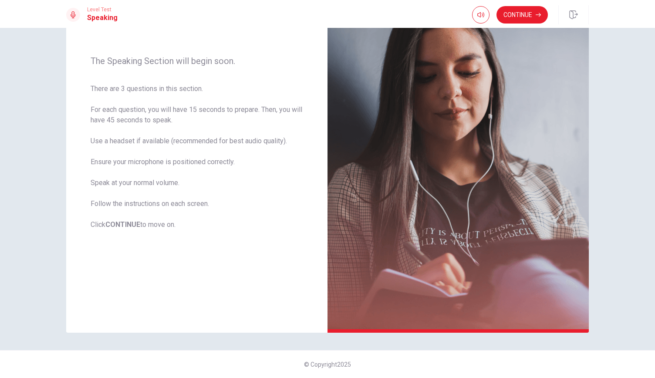
click at [650, 46] on div "The Speaking Section will begin soon. There are 3 questions in this section. Fo…" at bounding box center [327, 203] width 655 height 350
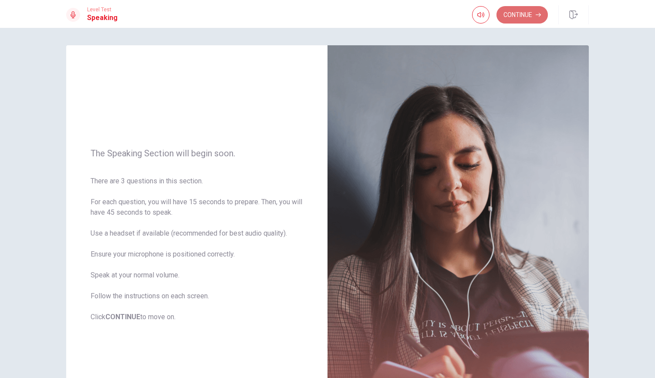
click at [516, 16] on button "Continue" at bounding box center [522, 14] width 51 height 17
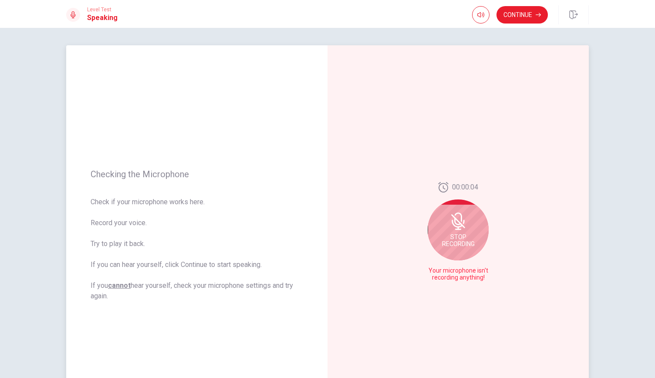
click at [470, 239] on span "Stop Recording" at bounding box center [458, 241] width 33 height 14
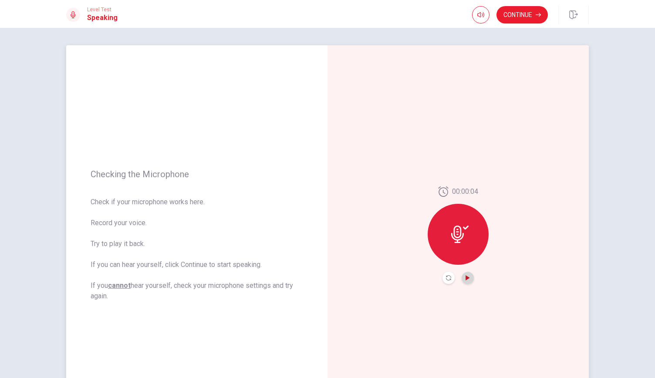
click at [466, 279] on icon "Play Audio" at bounding box center [467, 277] width 5 height 5
click at [466, 279] on icon "Pause Audio" at bounding box center [468, 277] width 4 height 5
click at [465, 247] on div at bounding box center [458, 234] width 61 height 61
click at [446, 276] on icon "Record Again" at bounding box center [448, 277] width 5 height 5
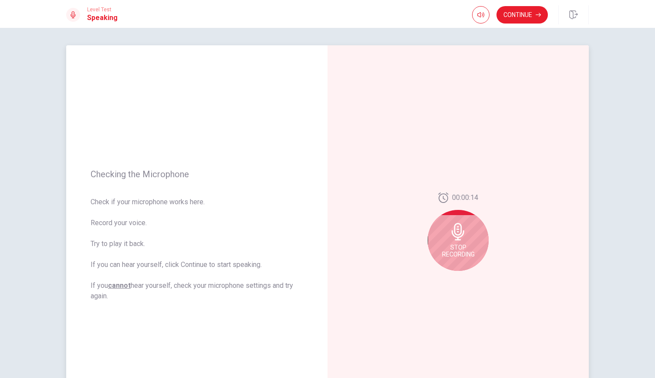
click at [452, 250] on span "Stop Recording" at bounding box center [458, 251] width 33 height 14
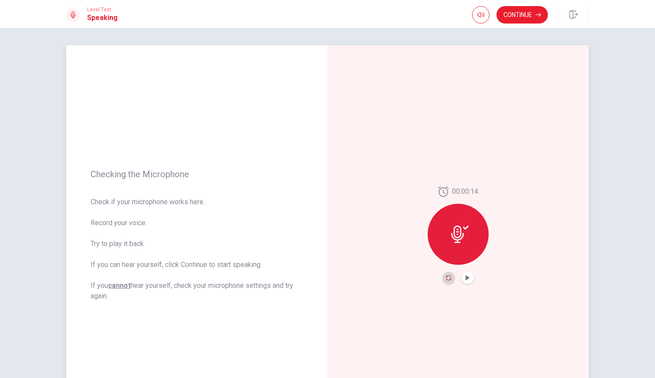
click at [446, 279] on icon "Record Again" at bounding box center [448, 277] width 5 height 5
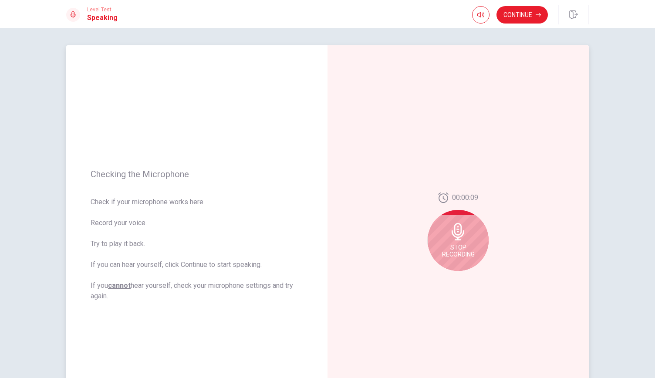
click at [454, 258] on div "Stop Recording" at bounding box center [458, 240] width 61 height 61
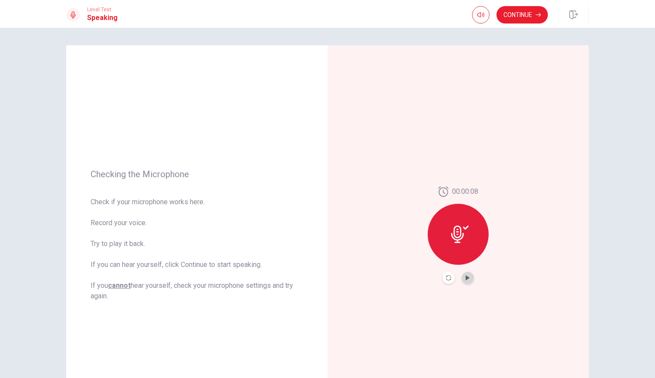
click at [464, 273] on button "Play Audio" at bounding box center [468, 278] width 12 height 12
click at [447, 275] on icon "Record Again" at bounding box center [448, 277] width 5 height 5
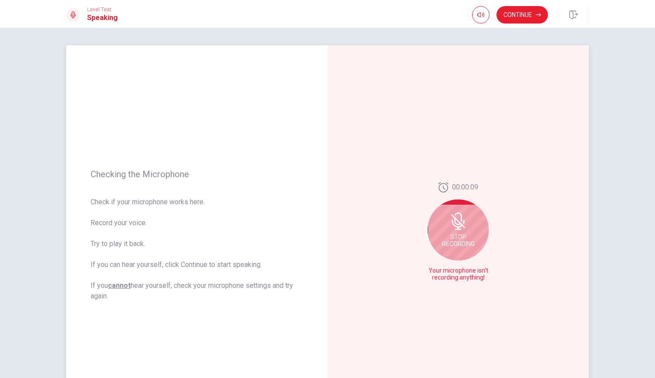
click at [457, 243] on span "Stop Recording" at bounding box center [458, 241] width 33 height 14
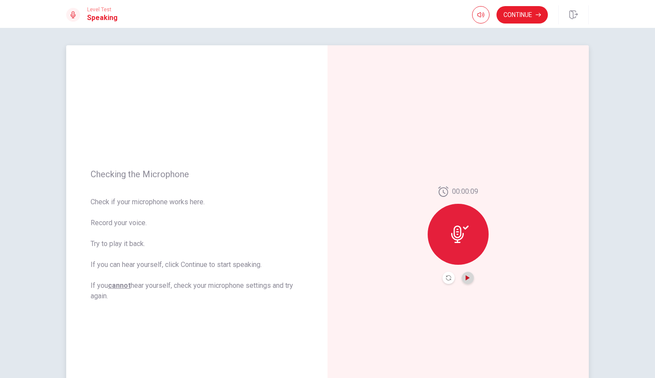
click at [466, 279] on icon "Play Audio" at bounding box center [468, 277] width 4 height 5
click at [446, 278] on icon "Record Again" at bounding box center [448, 277] width 5 height 5
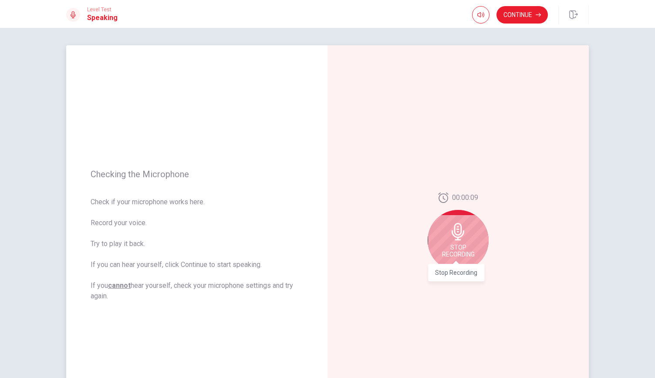
click at [454, 256] on span "Stop Recording" at bounding box center [458, 251] width 33 height 14
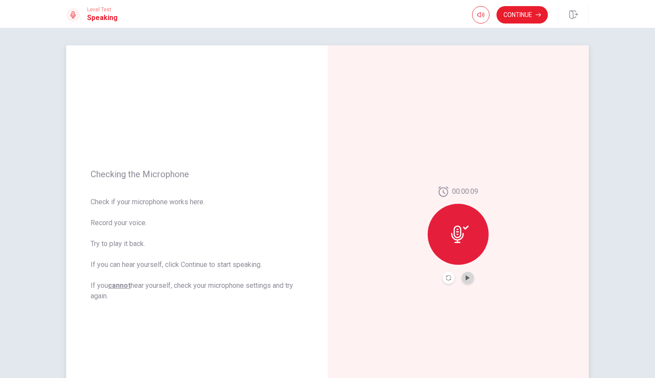
click at [462, 274] on button "Play Audio" at bounding box center [468, 278] width 12 height 12
click at [446, 280] on icon "Record Again" at bounding box center [448, 277] width 5 height 5
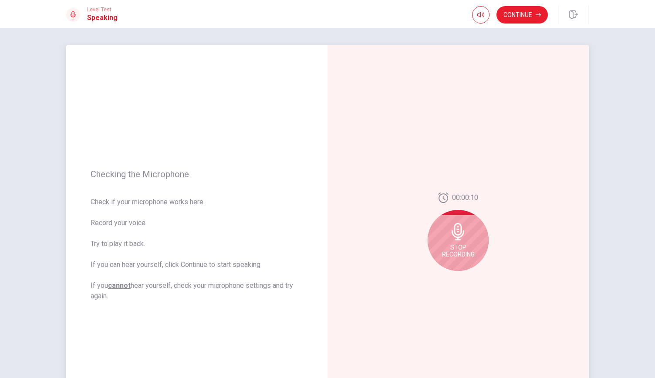
click at [446, 280] on div "00:00:10 Stop Recording" at bounding box center [458, 235] width 261 height 380
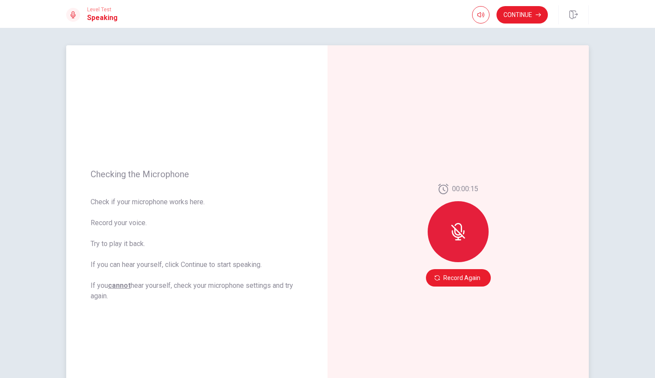
click at [475, 197] on div "00:00:15" at bounding box center [458, 226] width 61 height 85
click at [450, 283] on button "Record Again" at bounding box center [458, 277] width 65 height 17
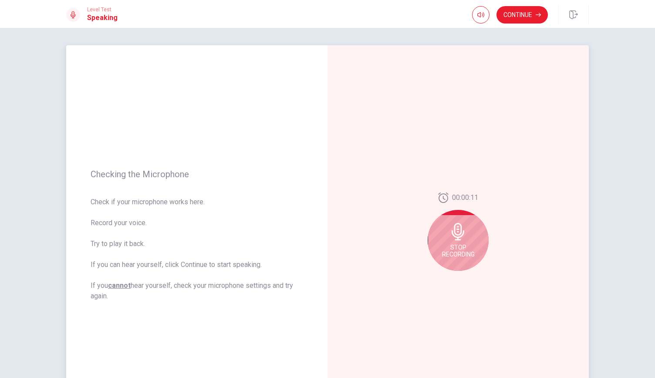
click at [454, 249] on span "Stop Recording" at bounding box center [458, 251] width 33 height 14
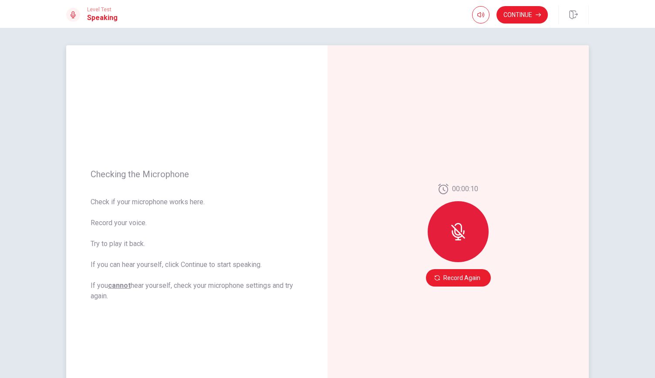
click at [454, 231] on icon at bounding box center [458, 231] width 17 height 17
click at [457, 270] on button "Record Again" at bounding box center [458, 277] width 65 height 17
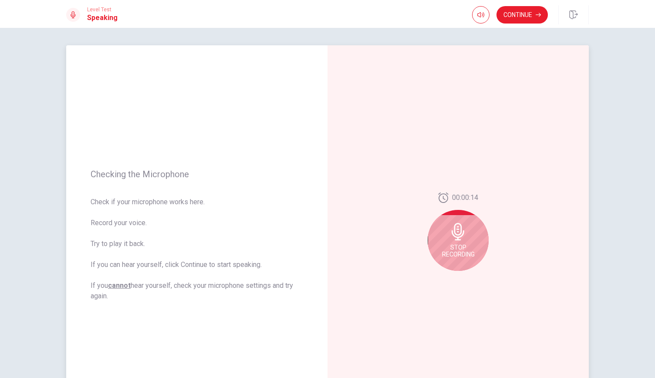
click at [458, 264] on div "Stop Recording" at bounding box center [458, 240] width 61 height 61
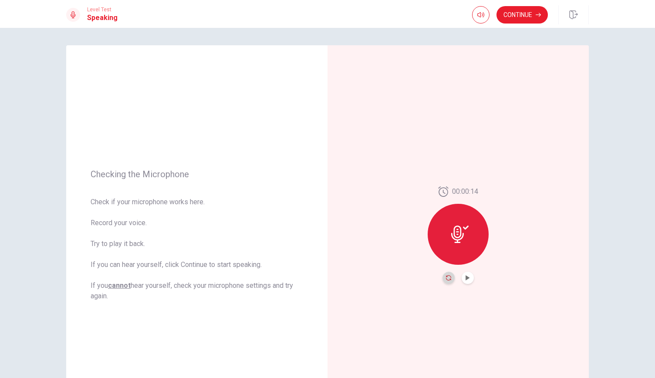
click at [446, 278] on icon "Record Again" at bounding box center [448, 277] width 5 height 5
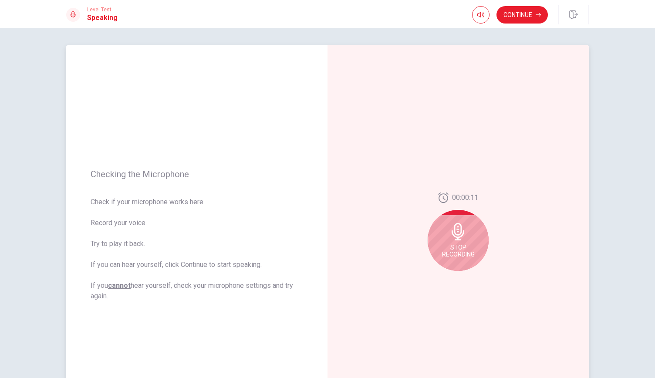
click at [456, 250] on span "Stop Recording" at bounding box center [458, 251] width 33 height 14
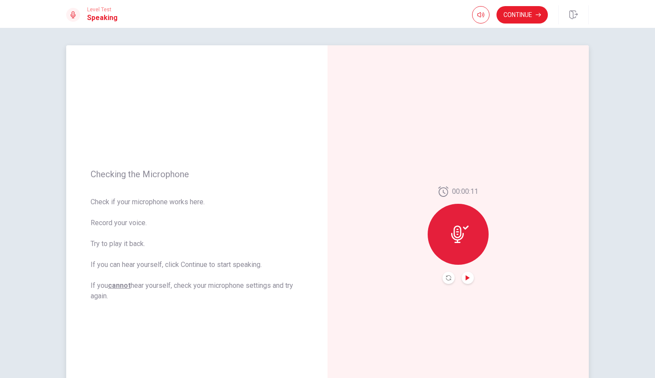
click at [466, 278] on icon "Play Audio" at bounding box center [468, 277] width 4 height 5
click at [447, 279] on icon "Record Again" at bounding box center [448, 277] width 5 height 5
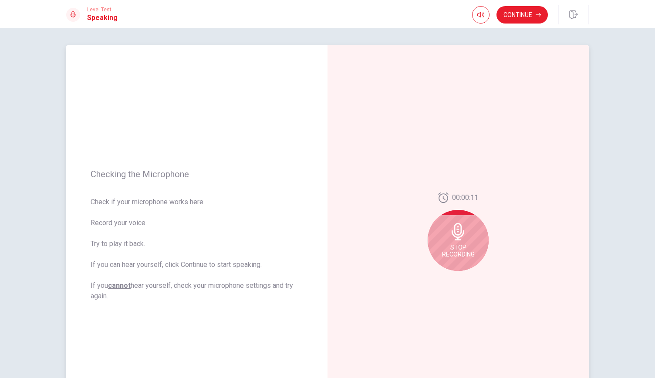
click at [457, 243] on div "Stop Recording" at bounding box center [458, 240] width 61 height 61
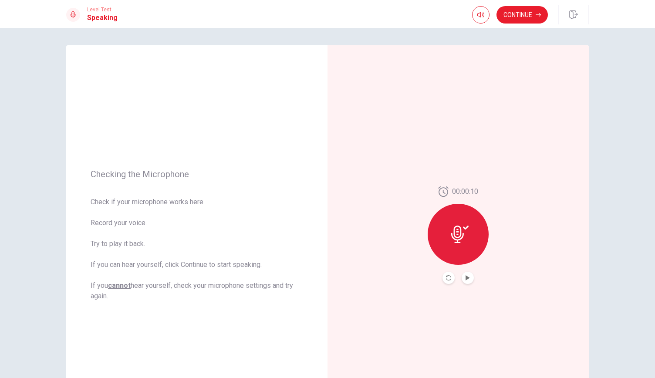
click at [461, 272] on div at bounding box center [458, 278] width 31 height 12
click at [462, 275] on button "Play Audio" at bounding box center [468, 278] width 12 height 12
click at [521, 17] on button "Continue" at bounding box center [522, 14] width 51 height 17
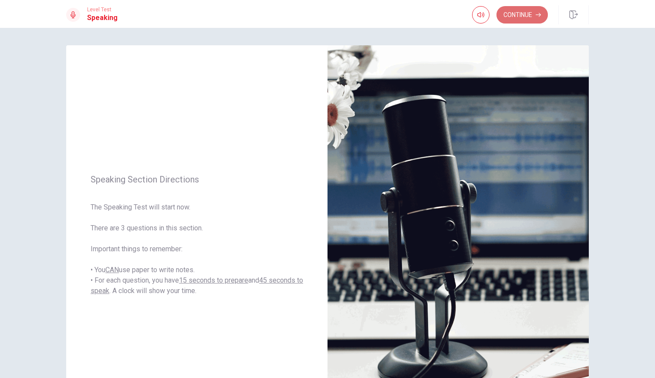
click at [514, 17] on button "Continue" at bounding box center [522, 14] width 51 height 17
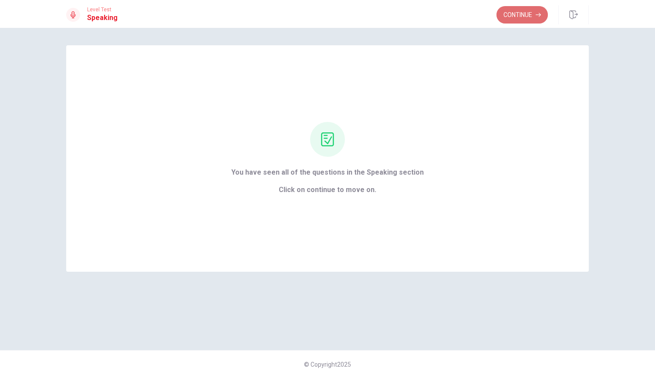
click at [529, 13] on button "Continue" at bounding box center [522, 14] width 51 height 17
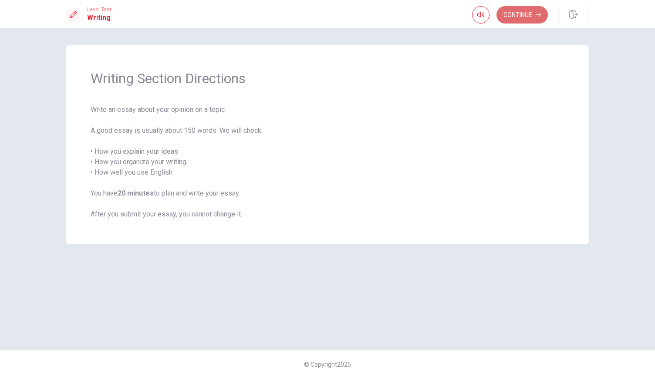
click at [507, 19] on button "Continue" at bounding box center [522, 14] width 51 height 17
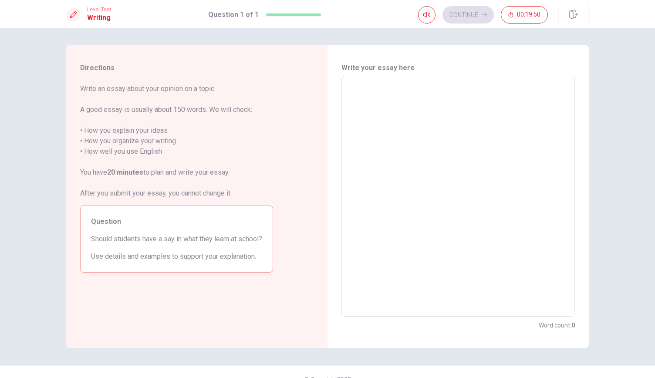
click at [342, 87] on div "x ​" at bounding box center [459, 196] width 234 height 241
click at [356, 100] on textarea at bounding box center [458, 196] width 221 height 227
type textarea "o"
type textarea "x"
type textarea "oo"
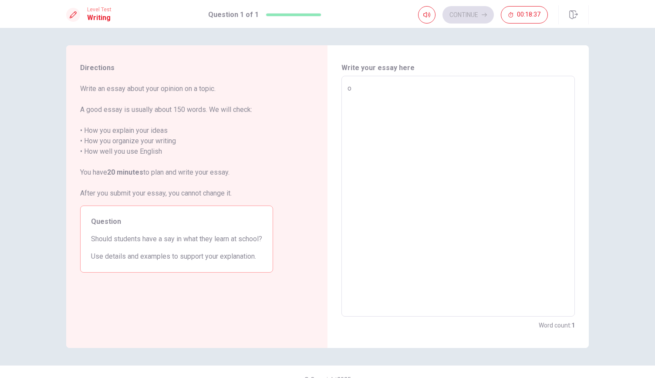
type textarea "x"
type textarea "ooo"
type textarea "x"
type textarea "oo"
type textarea "x"
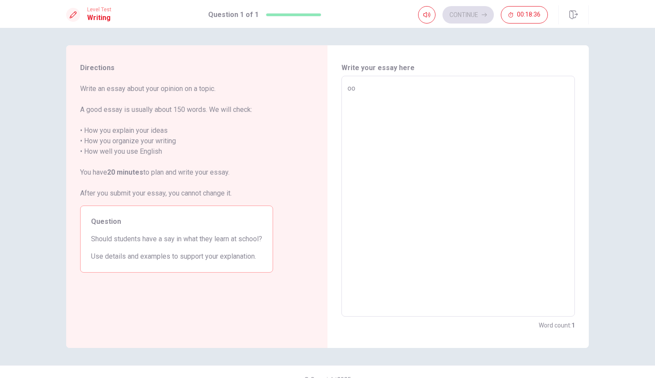
type textarea "o"
type textarea "x"
type textarea "i"
type textarea "x"
type textarea "in"
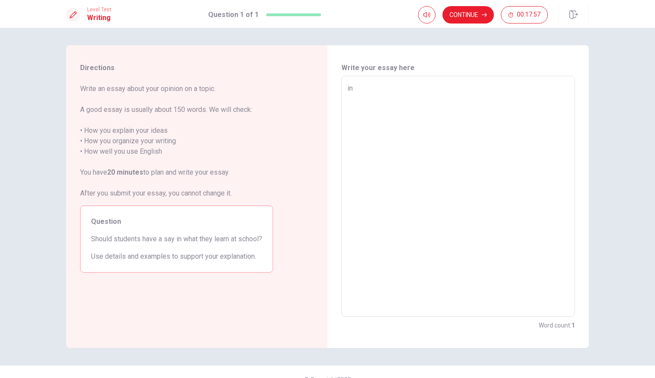
type textarea "x"
type textarea "inm"
type textarea "x"
type textarea "inmy"
type textarea "x"
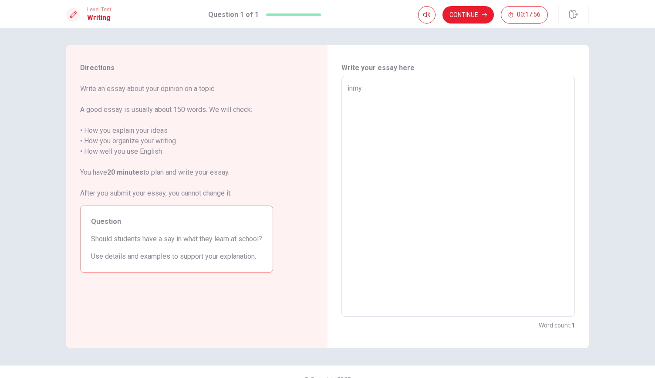
type textarea "inm"
type textarea "x"
type textarea "inm"
type textarea "x"
type textarea "inm"
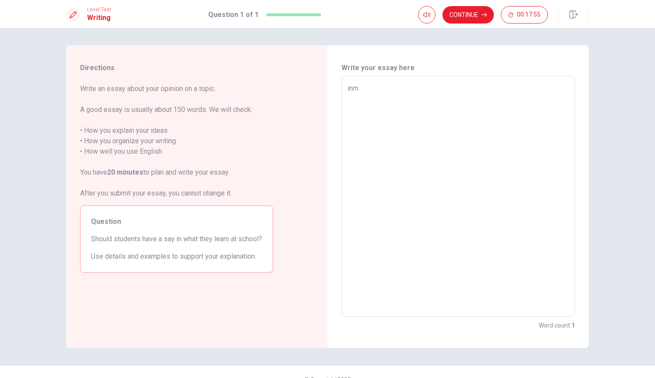
type textarea "x"
type textarea "in"
type textarea "x"
type textarea "in"
type textarea "x"
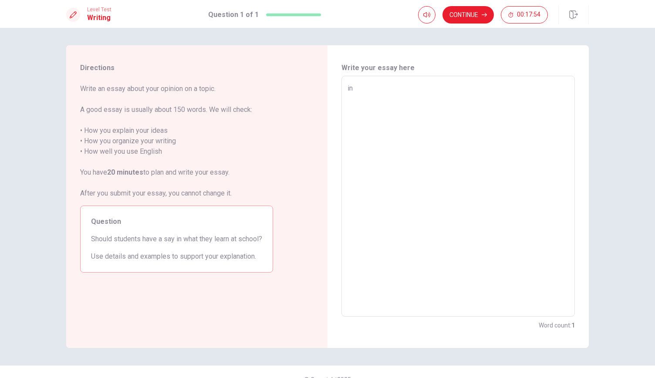
type textarea "in m"
type textarea "x"
type textarea "in my"
type textarea "x"
type textarea "in my"
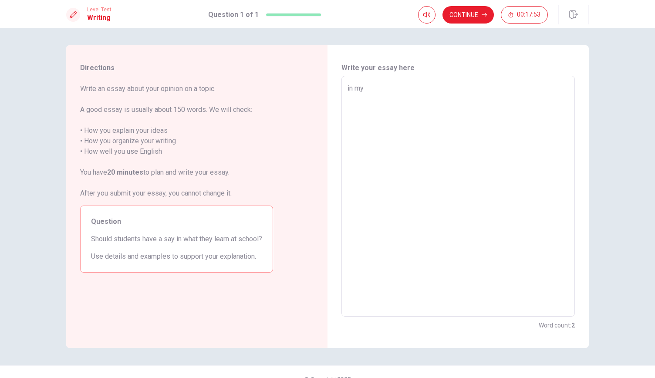
type textarea "x"
type textarea "in my o"
type textarea "x"
type textarea "in my op"
type textarea "x"
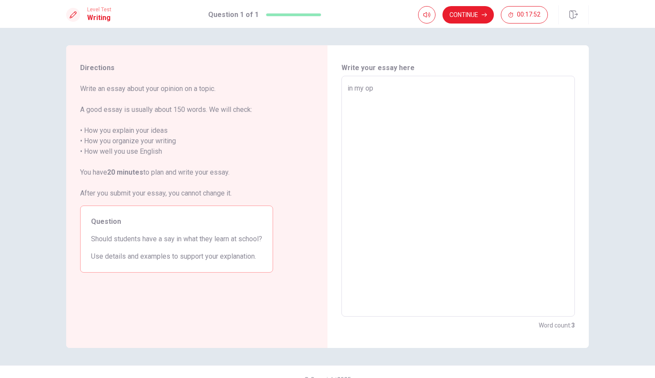
type textarea "in my opi"
type textarea "x"
type textarea "in my opin"
type textarea "x"
type textarea "in my opini"
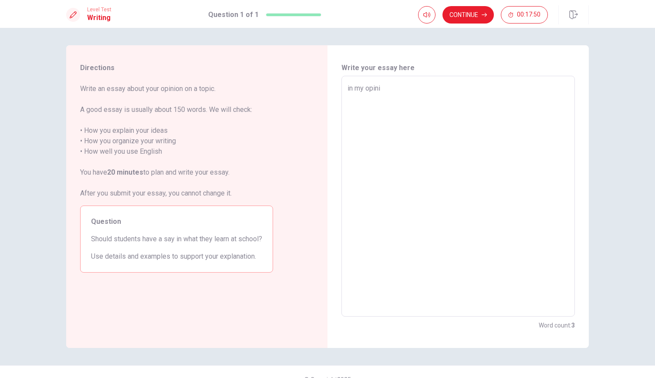
type textarea "x"
type textarea "in my opinio"
type textarea "x"
type textarea "in my opinion"
type textarea "x"
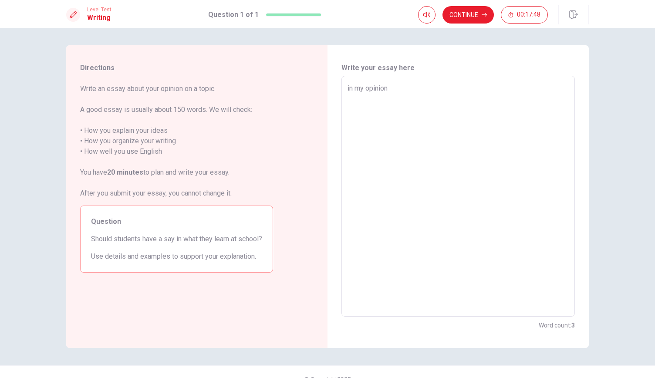
type textarea "in my opinion,"
type textarea "x"
type textarea "in my opinion,s"
type textarea "x"
type textarea "in my opinion,st"
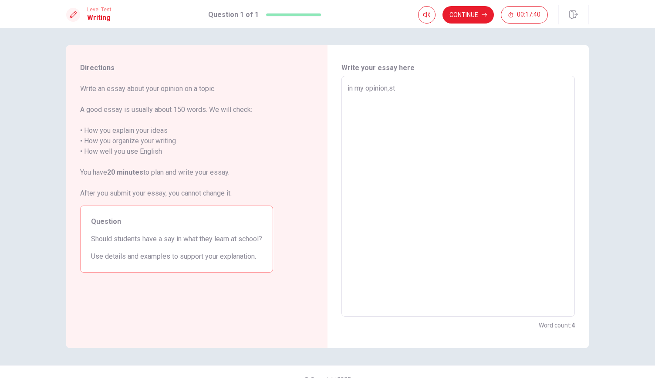
type textarea "x"
type textarea "in my opinion,stu"
type textarea "x"
type textarea "in my opinion,stud"
type textarea "x"
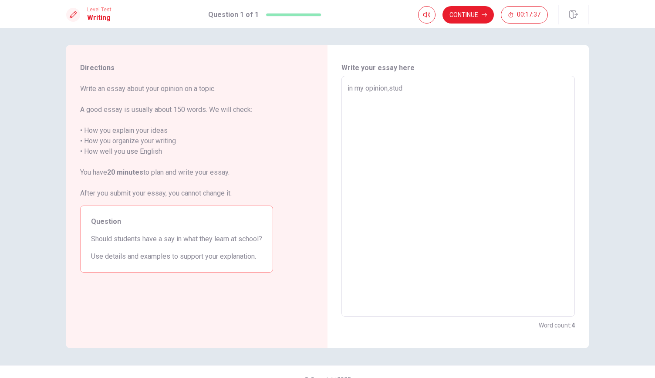
type textarea "in my opinion,stude"
type textarea "x"
type textarea "in my opinion,studen"
type textarea "x"
type textarea "in my opinion,student"
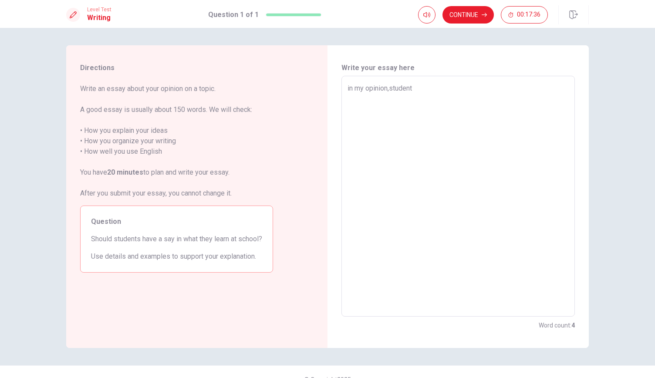
type textarea "x"
type textarea "in my opinion,students"
type textarea "x"
type textarea "in my opinion,students"
type textarea "x"
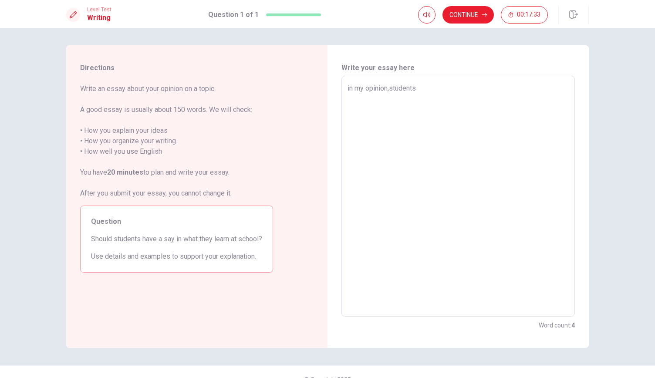
type textarea "in my opinion,students h"
type textarea "x"
type textarea "in my opinion,students ha"
type textarea "x"
type textarea "in my opinion,students h"
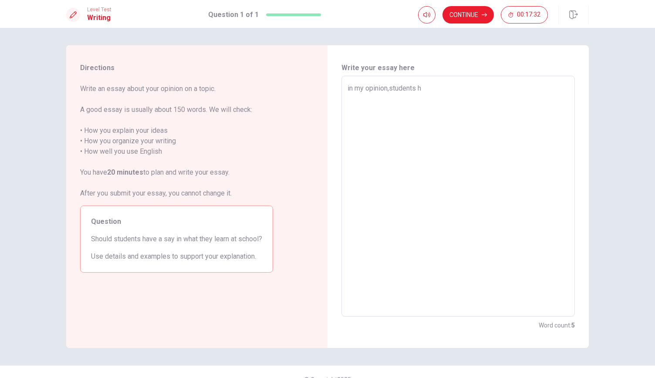
type textarea "x"
type textarea "in my opinion,students"
type textarea "x"
type textarea "in my opinion,students s"
type textarea "x"
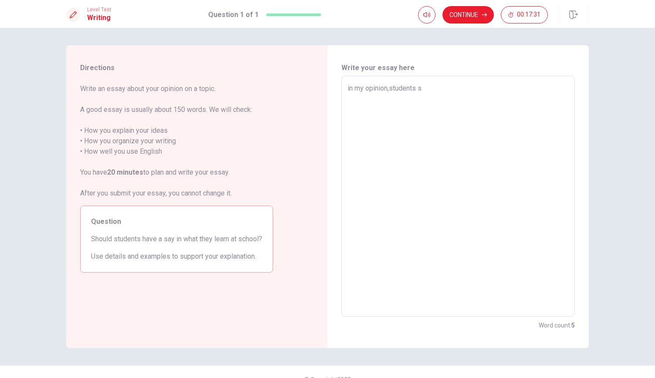
type textarea "in my opinion,students so"
type textarea "x"
type textarea "in my opinion,students sou"
type textarea "x"
type textarea "in my opinion,students soui"
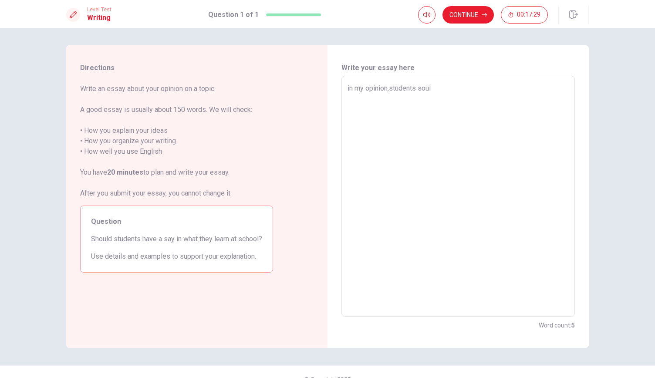
type textarea "x"
type textarea "in my opinion,students [PERSON_NAME]"
type textarea "x"
type textarea "in my opinion,students soui"
type textarea "x"
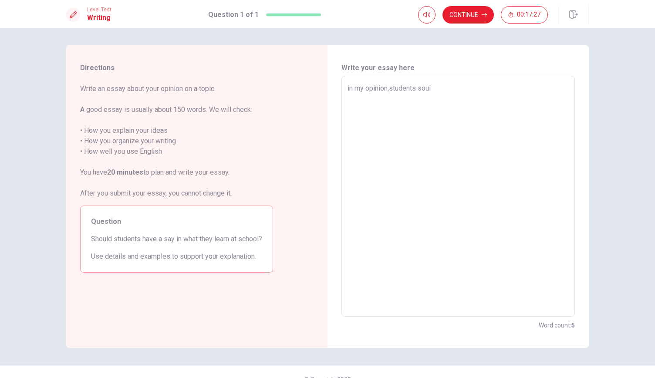
type textarea "in my opinion,students sou"
type textarea "x"
type textarea "in my opinion,students soul"
type textarea "x"
type textarea "in my opinion,students sould"
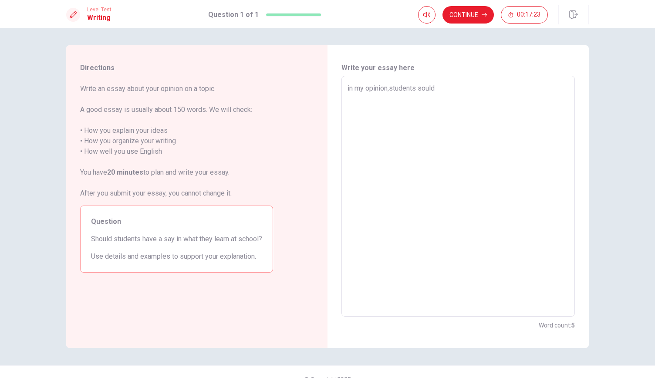
type textarea "x"
type textarea "in my opinion,students soul"
type textarea "x"
type textarea "in my opinion,students sou"
type textarea "x"
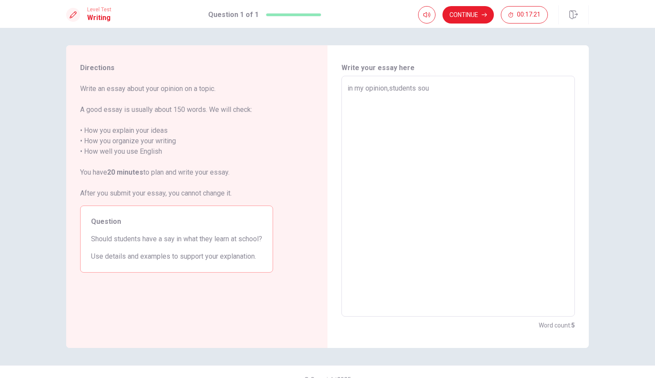
type textarea "in my opinion,students so"
type textarea "x"
type textarea "in my opinion,students s"
type textarea "x"
type textarea "in my opinion,students sh"
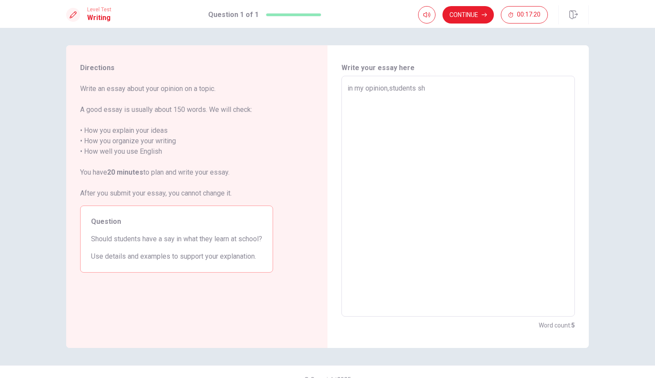
type textarea "x"
type textarea "in my opinion,students sho"
type textarea "x"
type textarea "in my opinion,students shoi"
type textarea "x"
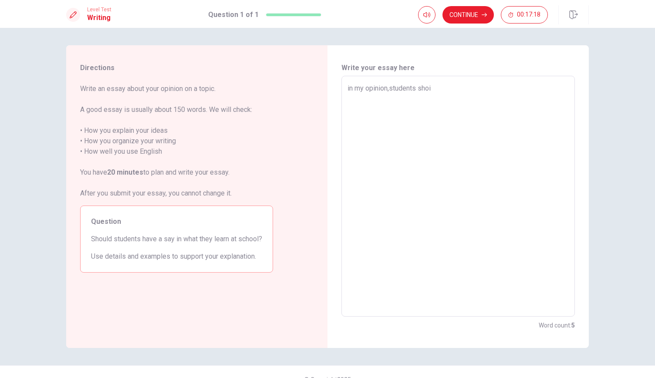
type textarea "in my opinion,students sho"
type textarea "x"
type textarea "in my opinion,students shou"
type textarea "x"
type textarea "in my opinion,students shoul"
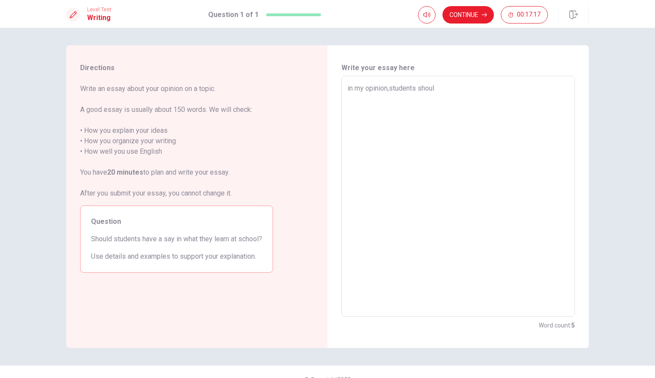
type textarea "x"
type textarea "in my opinion,students should"
type textarea "x"
type textarea "in my opinion,students should"
type textarea "x"
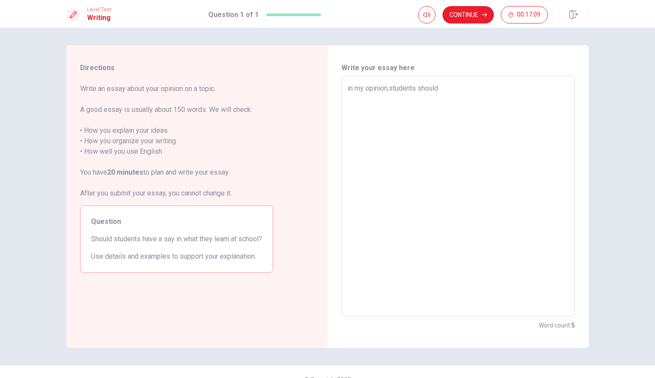
type textarea "in my opinion,students should h"
type textarea "x"
type textarea "in my opinion,students should ha"
type textarea "x"
type textarea "in my opinion,students should haa"
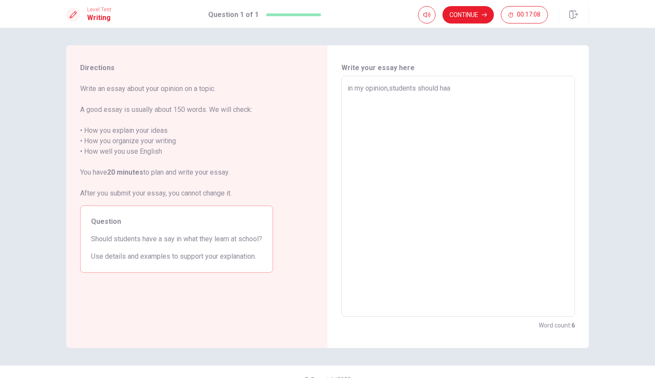
type textarea "x"
type textarea "in my opinion,students should ha"
type textarea "x"
type textarea "in my opinion,students should hab"
type textarea "x"
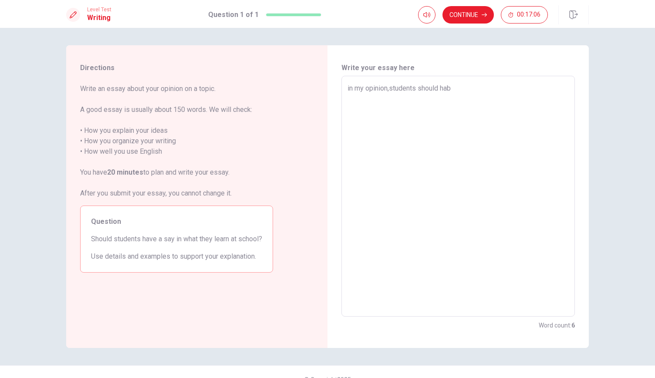
type textarea "in my opinion,students should ha"
type textarea "x"
type textarea "in my opinion,students should hav"
type textarea "x"
type textarea "in my opinion,students should have"
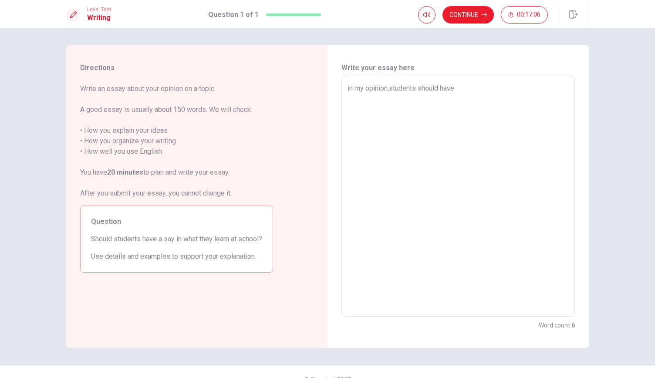
type textarea "x"
type textarea "in my opinion,students should have"
type textarea "x"
type textarea "in my opinion,students should have a"
type textarea "x"
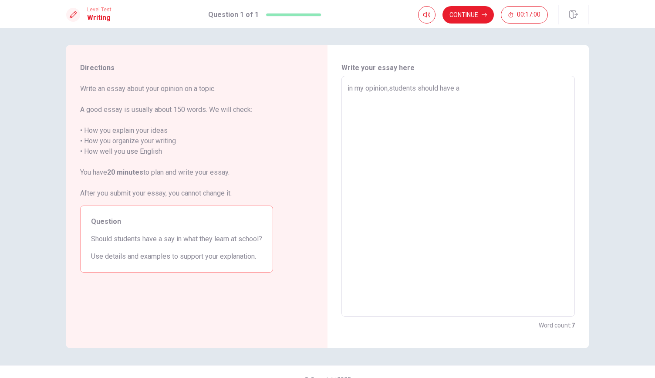
type textarea "in my opinion,students should have a"
type textarea "x"
type textarea "in my opinion,students should have a s"
type textarea "x"
type textarea "in my opinion,students should have a sa"
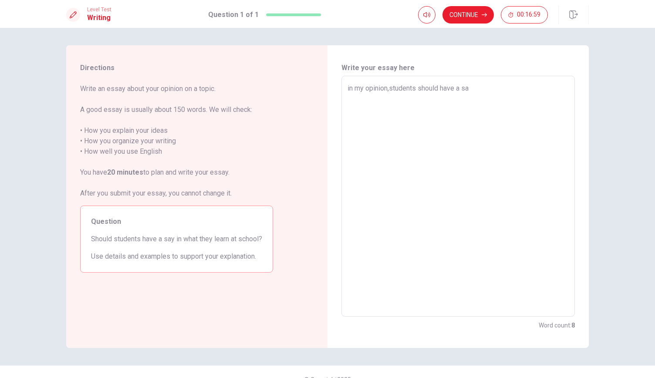
type textarea "x"
type textarea "in my opinion,students should have a say"
type textarea "x"
type textarea "in my opinion,students should have a say"
type textarea "x"
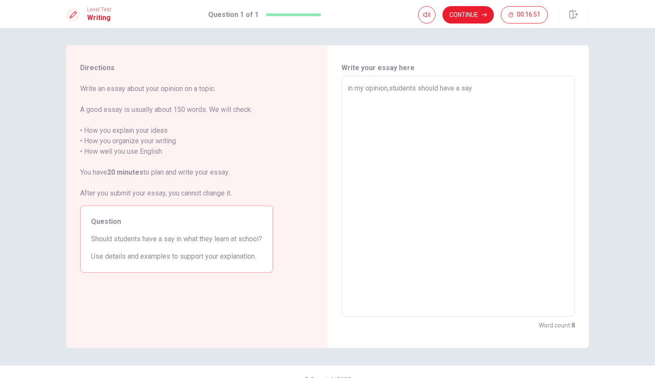
type textarea "in my opinion,students should have a say i"
type textarea "x"
type textarea "in my opinion,students should have a say is"
type textarea "x"
type textarea "in my opinion,students should have a say is"
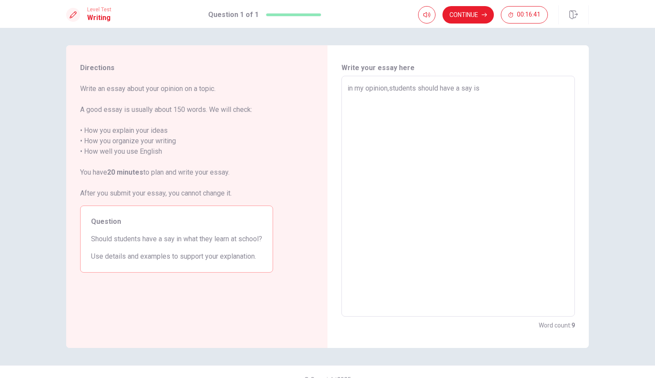
type textarea "x"
type textarea "in my opinion, students should have a say is"
type textarea "x"
type textarea "in my opinion, students should have a say is"
type textarea "x"
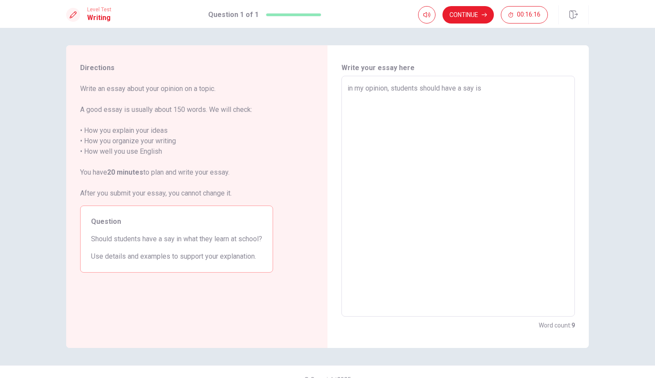
type textarea "in my opinion, students should have a say is p"
type textarea "x"
type textarea "in my opinion, students should have a say is pr"
type textarea "x"
type textarea "in my opinion, students should have a say is pra"
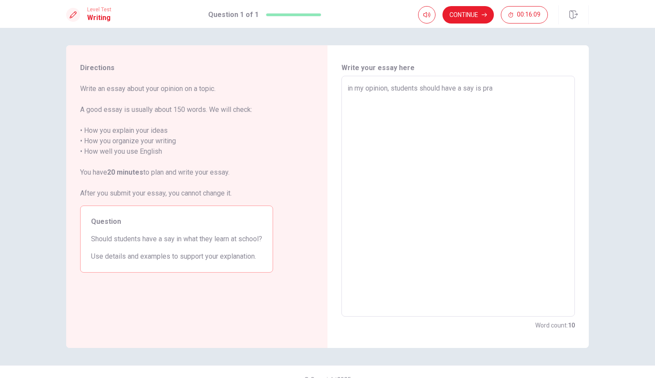
type textarea "x"
type textarea "in my opinion, students should have a say is prac"
type textarea "x"
type textarea "in my opinion, students should have a say is pract"
type textarea "x"
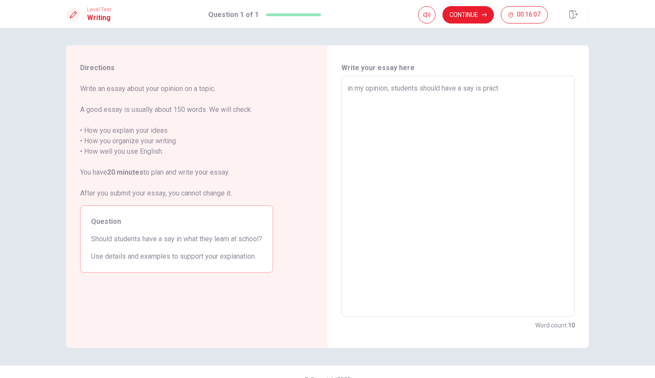
type textarea "in my opinion, students should have a say is practi"
type textarea "x"
type textarea "in my opinion, students should have a say is practin"
type textarea "x"
type textarea "in my opinion, students should have a say is practinh"
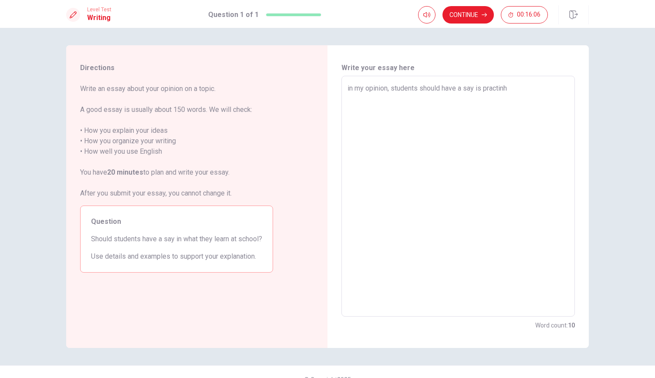
type textarea "x"
type textarea "in my opinion, students should have a say is practin"
type textarea "x"
type textarea "in my opinion, students should have a say is practing"
type textarea "x"
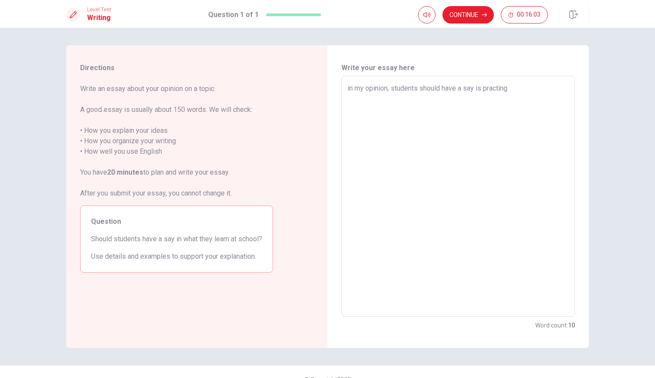
type textarea "in my opinion, students should have a say is practing"
type textarea "x"
type textarea "in my opinion, students should have a say is practing w"
type textarea "x"
type textarea "in my opinion, students should have a say is practing wo"
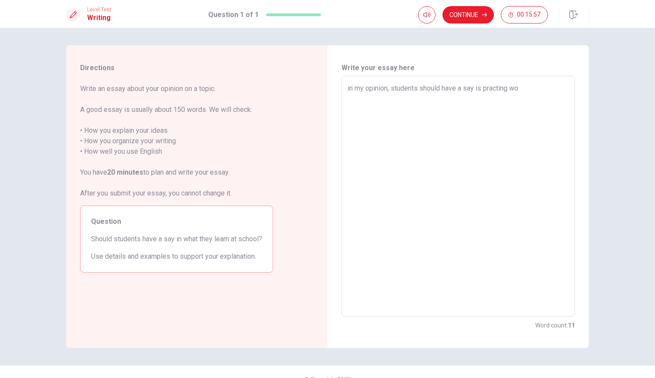
type textarea "x"
type textarea "in my opinion, students should have a say is practing wor"
type textarea "x"
type textarea "in my opinion, students should have a say is practing work"
type textarea "x"
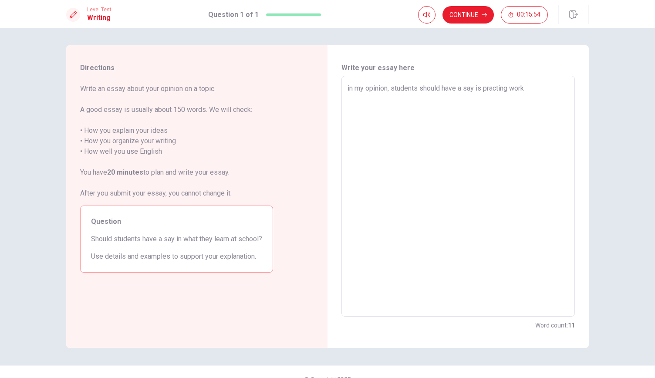
type textarea "in my opinion, students should have a say is practing work."
type textarea "x"
type textarea "in my opinion, students should have a say is practing work."
type textarea "x"
type textarea "in my opinion, students should have a say is practing work. f"
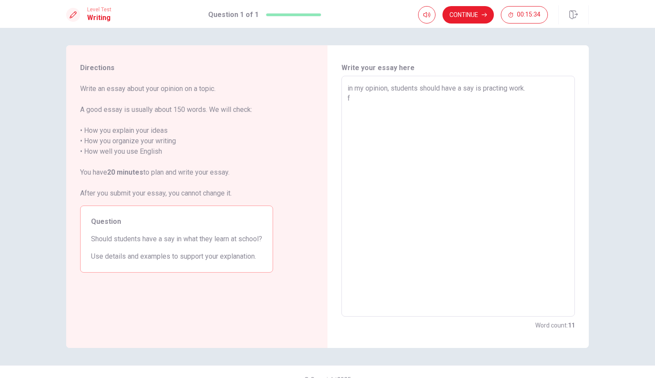
type textarea "x"
type textarea "in my opinion, students should have a say is practing work. fo"
type textarea "x"
type textarea "in my opinion, students should have a say is practing work. for"
type textarea "x"
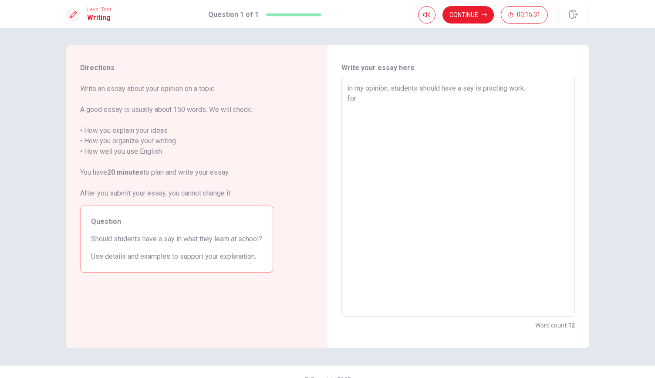
type textarea "in my opinion, students should have a say is practing work. fo"
type textarea "x"
click at [370, 44] on div "Directions Write an essay about your opinion on a topic. A good essay is usuall…" at bounding box center [327, 203] width 655 height 350
click at [432, 94] on textarea "In my opinion, students should have a say is practing work. The [PERSON_NAME] w…" at bounding box center [458, 196] width 221 height 227
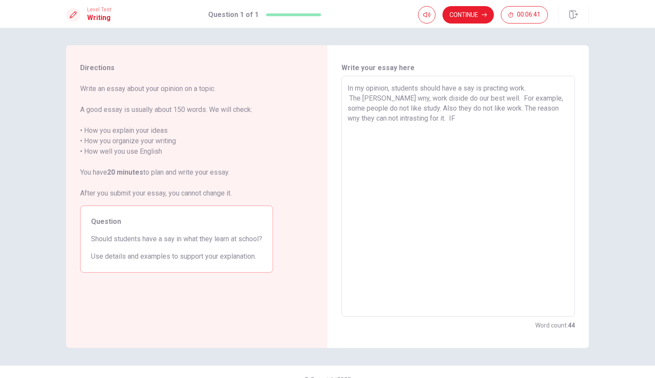
click at [557, 111] on textarea "In my opinion, students should have a say is practing work. The [PERSON_NAME] w…" at bounding box center [458, 196] width 221 height 227
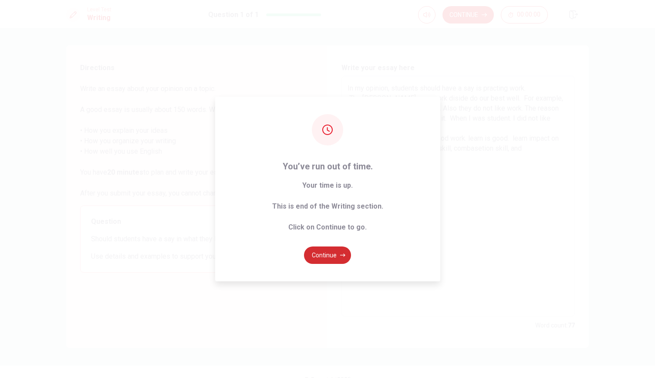
click at [321, 260] on button "Continue" at bounding box center [327, 255] width 47 height 17
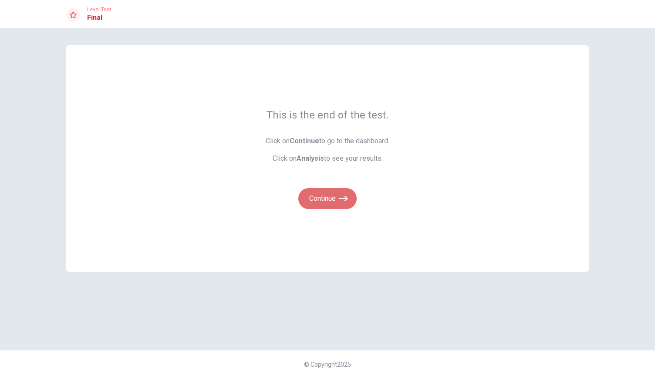
click at [324, 202] on button "Continue" at bounding box center [327, 198] width 58 height 21
